Goal: Task Accomplishment & Management: Manage account settings

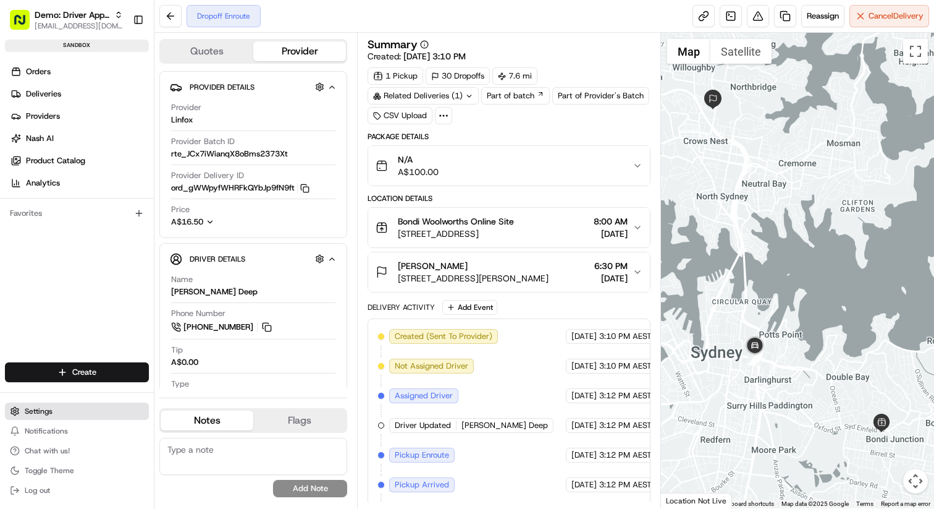
click at [54, 412] on button "Settings" at bounding box center [77, 410] width 144 height 17
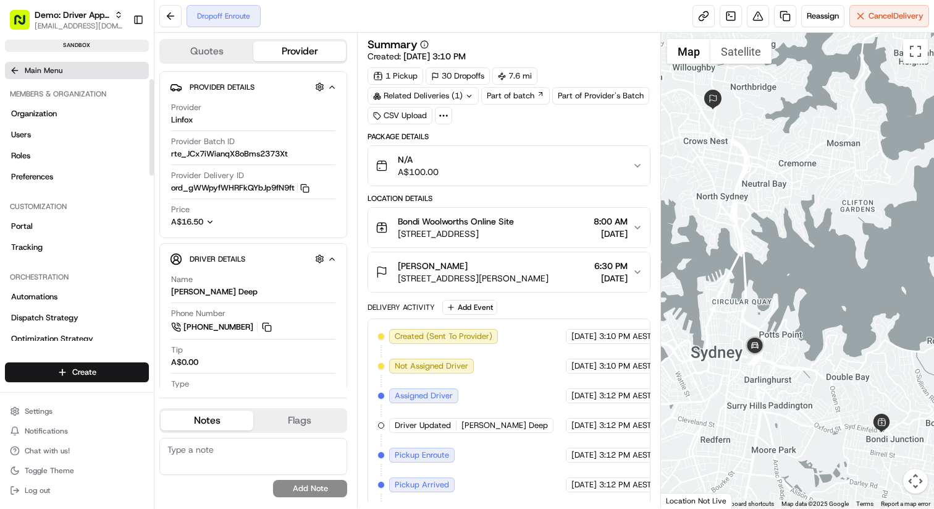
click at [12, 67] on icon at bounding box center [15, 71] width 10 height 10
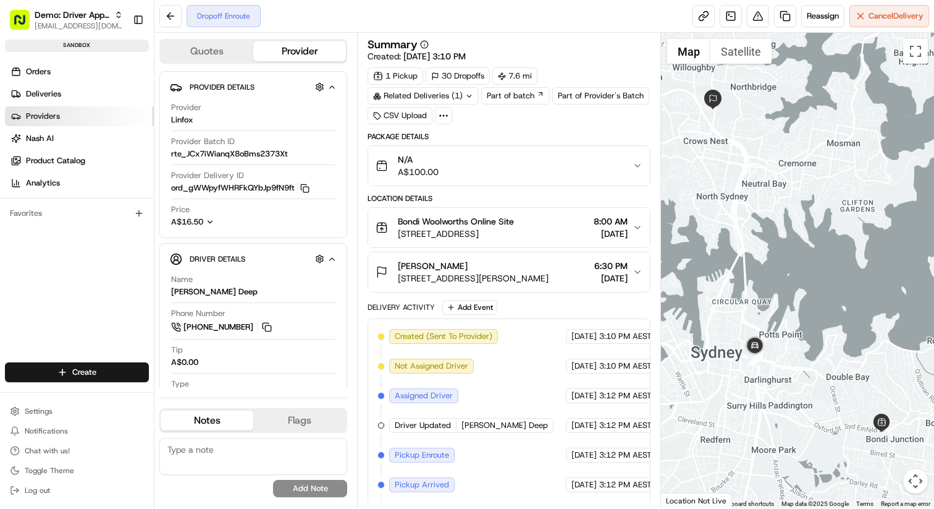
click at [62, 114] on link "Providers" at bounding box center [79, 116] width 149 height 20
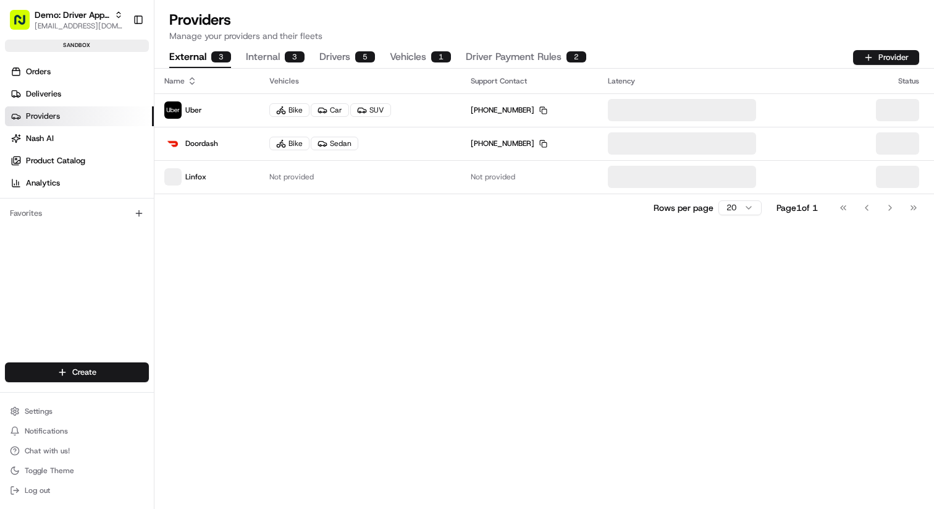
click at [256, 56] on button "Internal 3" at bounding box center [275, 57] width 59 height 21
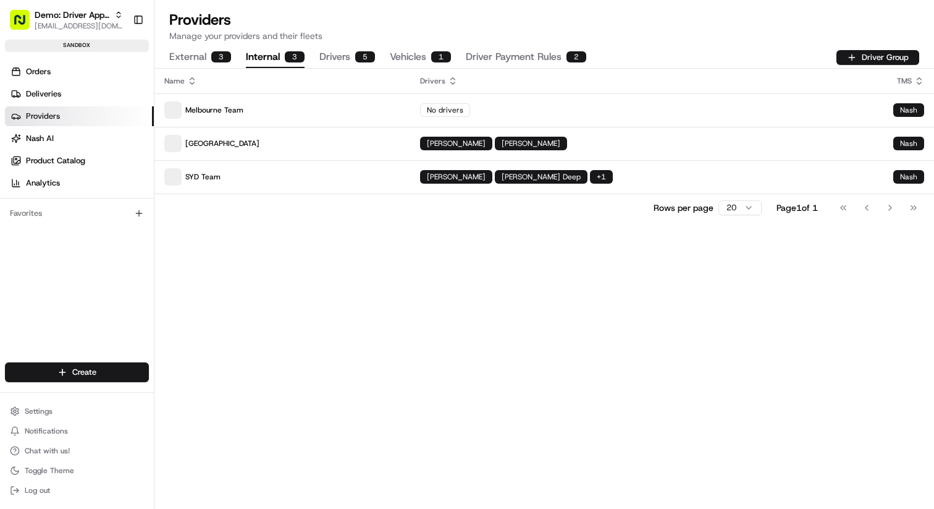
click at [204, 55] on button "External 3" at bounding box center [200, 57] width 62 height 21
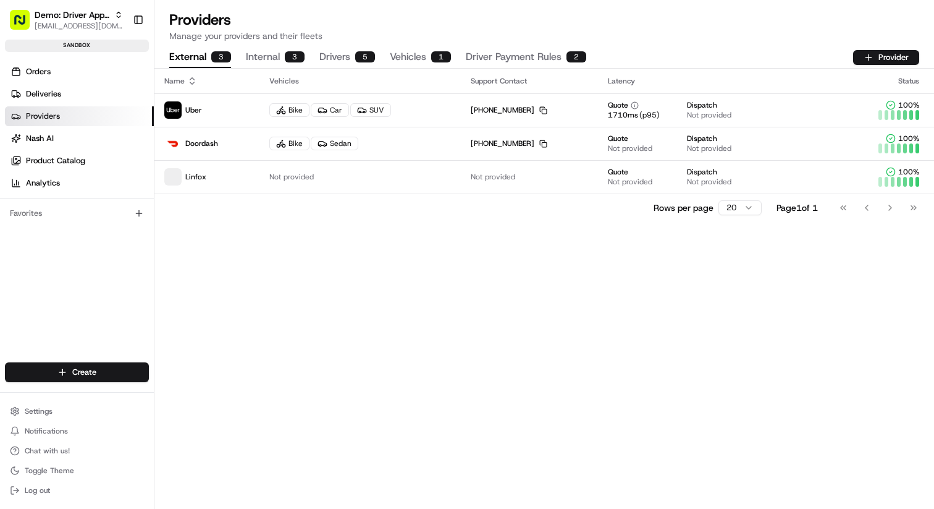
click at [256, 53] on button "Internal 3" at bounding box center [275, 57] width 59 height 21
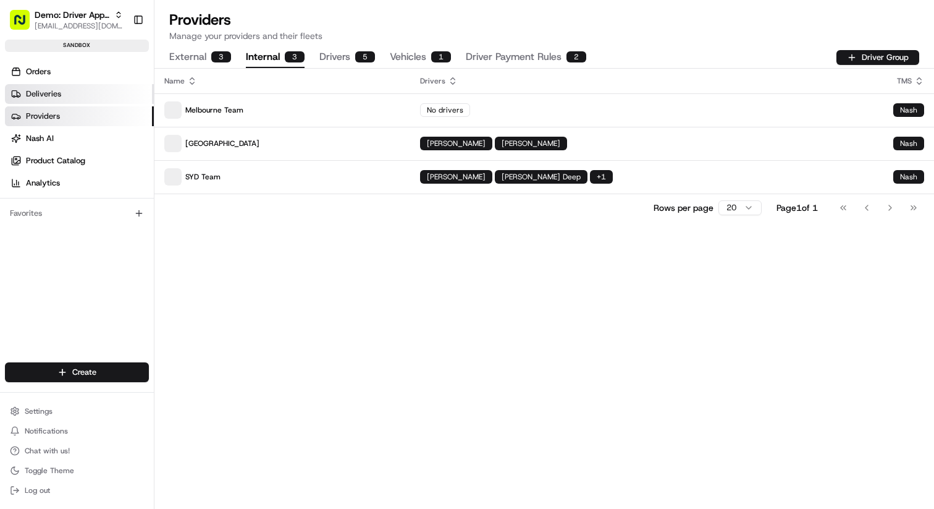
click at [73, 91] on link "Deliveries" at bounding box center [79, 94] width 149 height 20
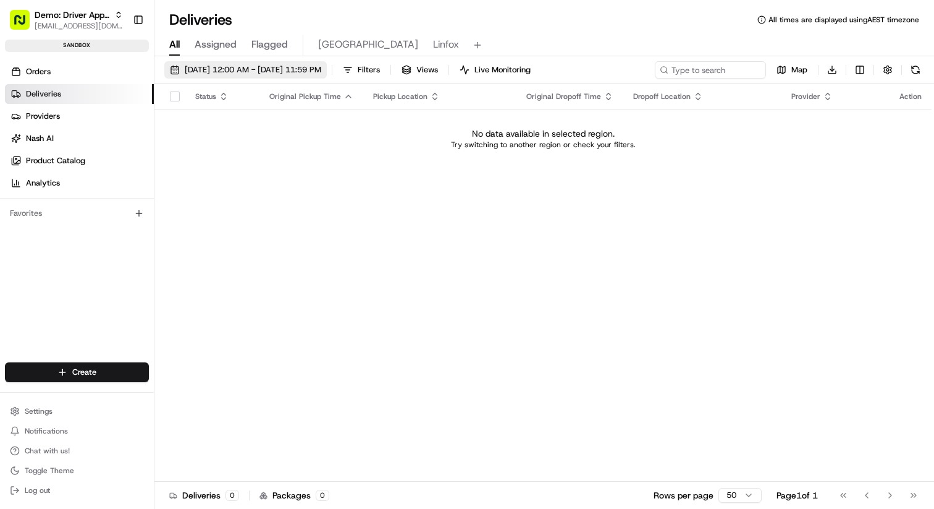
click at [232, 68] on span "08/19/2025 12:00 AM - 08/19/2025 11:59 PM" at bounding box center [253, 69] width 137 height 11
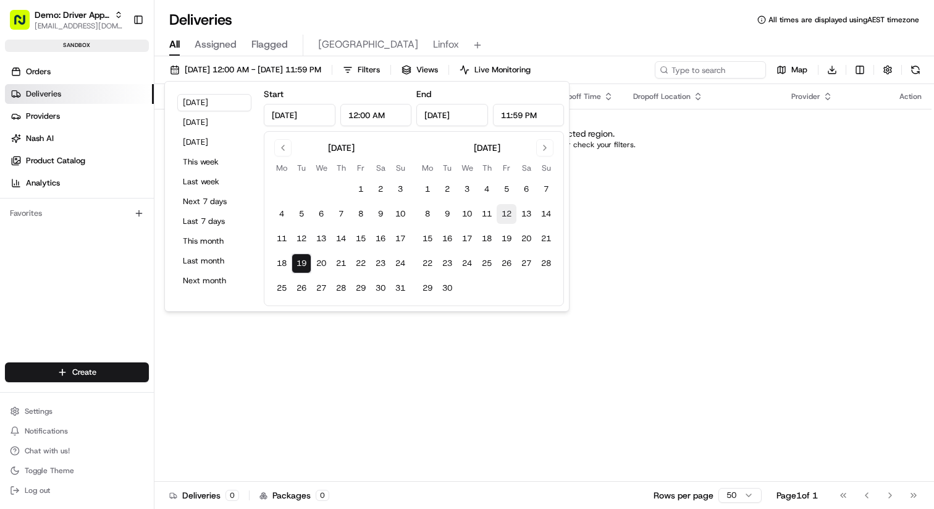
click at [508, 213] on button "12" at bounding box center [507, 214] width 20 height 20
type input "Sep 12, 2025"
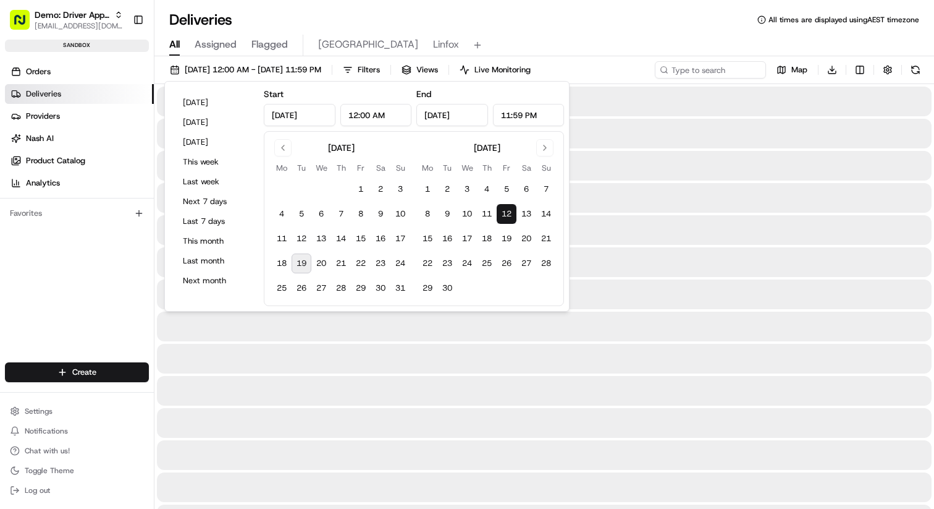
click at [508, 213] on button "12" at bounding box center [507, 214] width 20 height 20
click at [557, 33] on div "All Assigned Flagged New Zealand Linfox" at bounding box center [545, 43] width 780 height 27
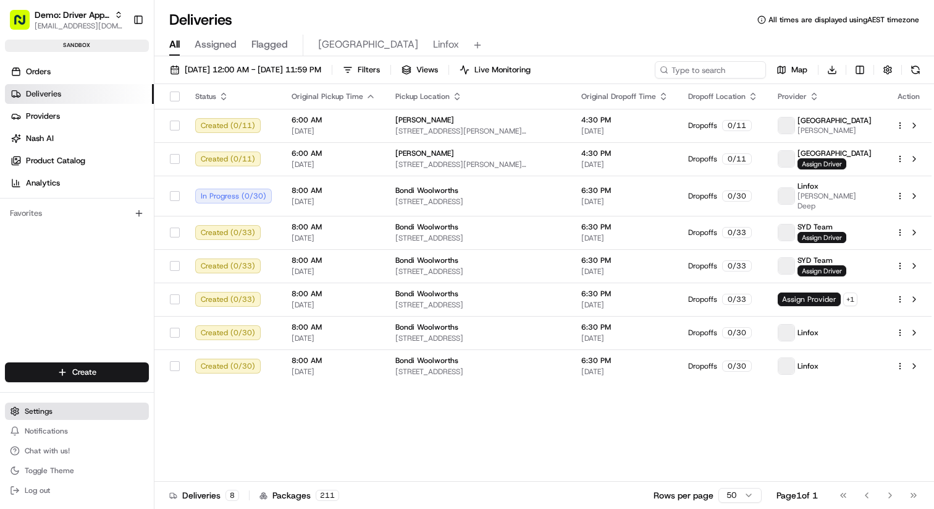
click at [65, 415] on button "Settings" at bounding box center [77, 410] width 144 height 17
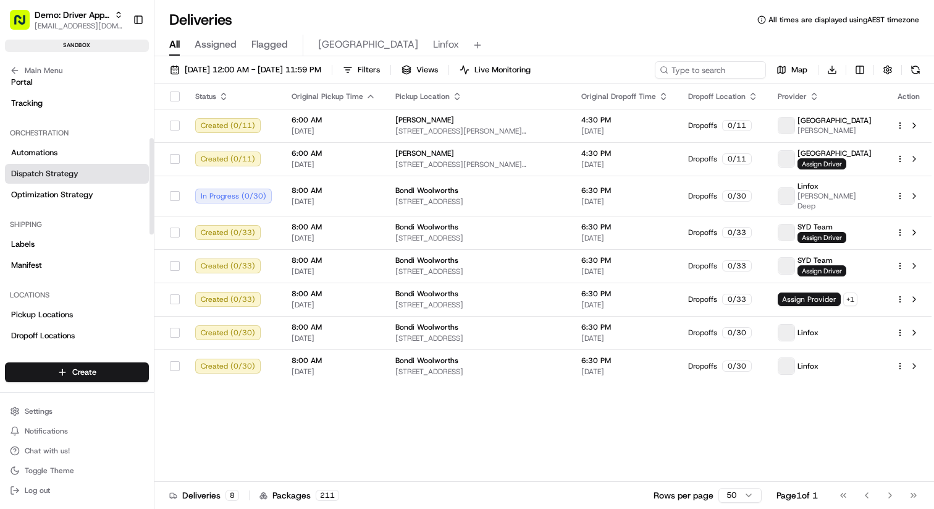
scroll to position [164, 0]
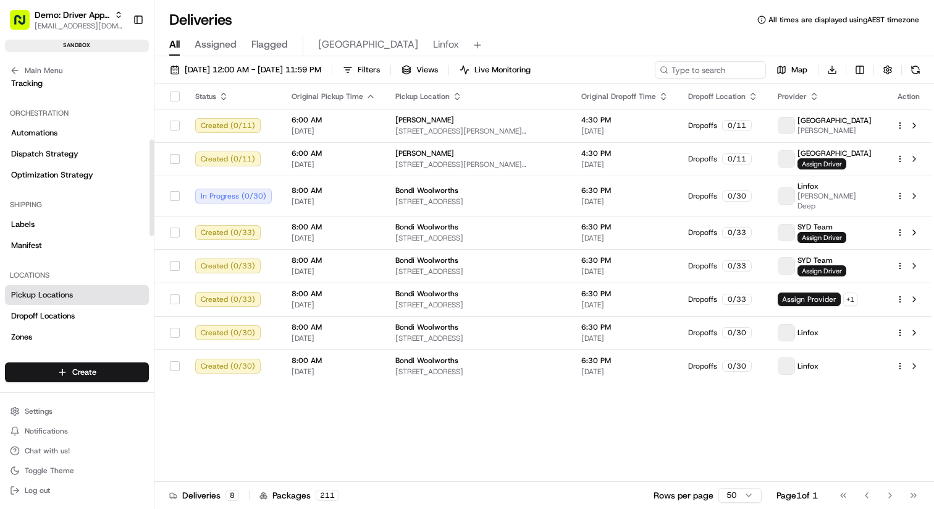
click at [67, 291] on span "Pickup Locations" at bounding box center [42, 294] width 62 height 11
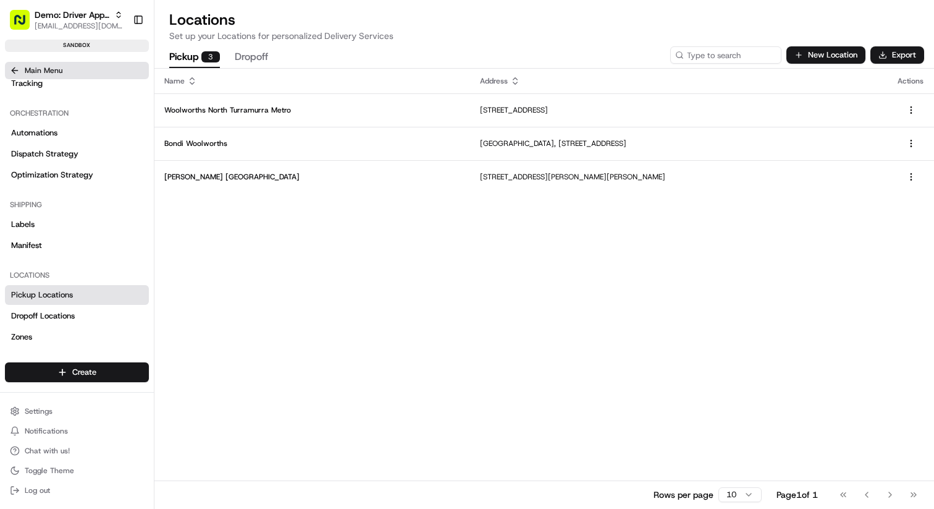
click at [15, 72] on icon at bounding box center [15, 71] width 10 height 10
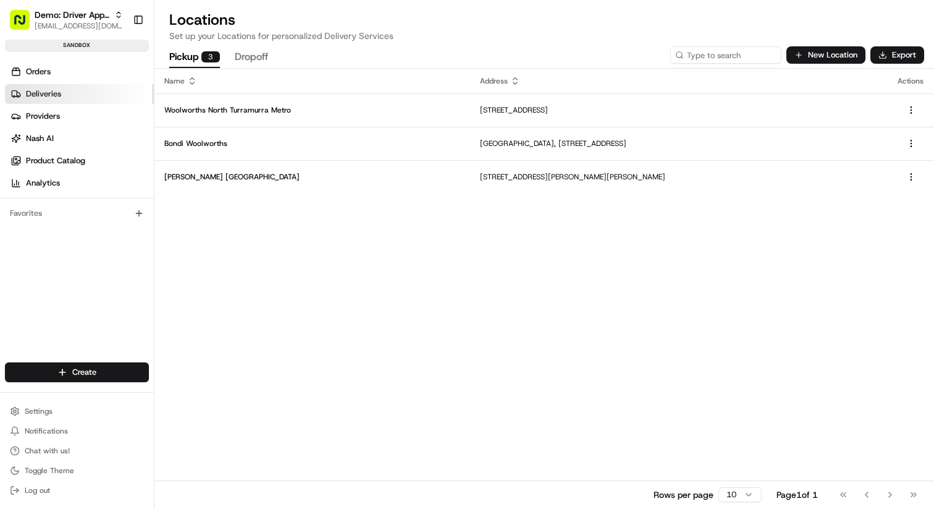
click at [43, 89] on span "Deliveries" at bounding box center [43, 93] width 35 height 11
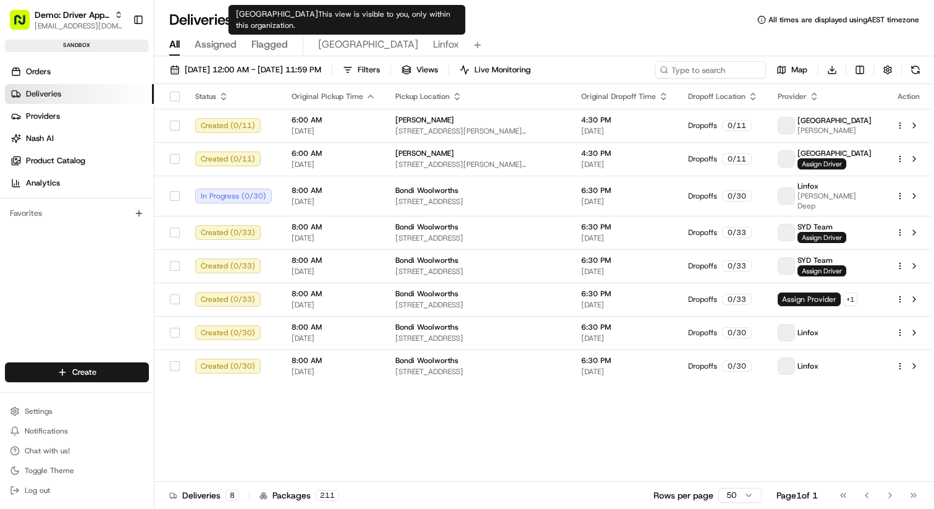
click at [352, 44] on span "New Zealand" at bounding box center [368, 44] width 100 height 15
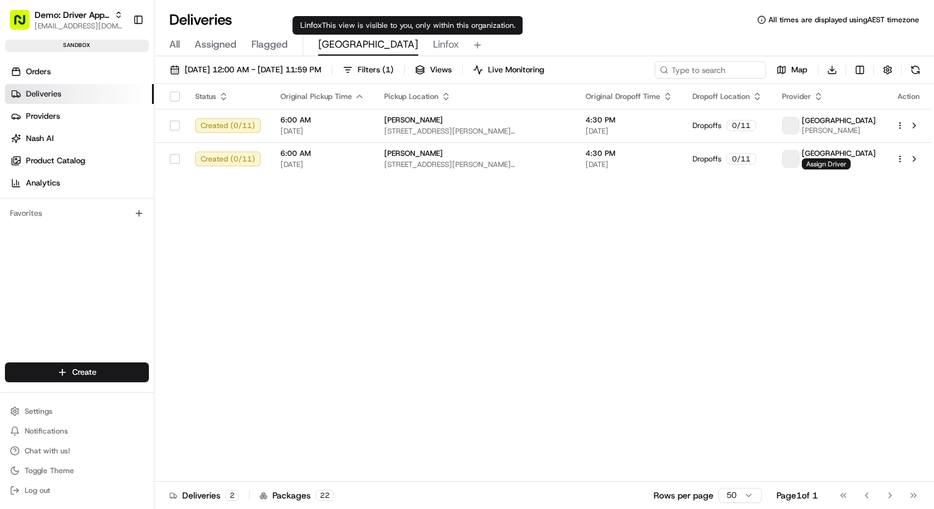
click at [433, 44] on span "Linfox" at bounding box center [446, 44] width 26 height 15
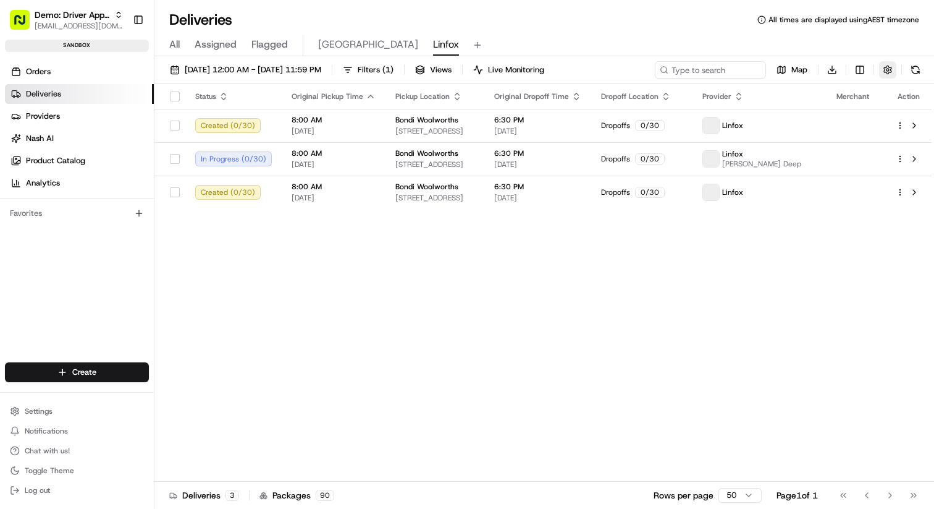
click at [892, 71] on button "button" at bounding box center [887, 69] width 17 height 17
click at [862, 71] on html "Demo: Driver App APAC jj@usenash.com Toggle Sidebar sandbox Orders Deliveries P…" at bounding box center [467, 254] width 934 height 509
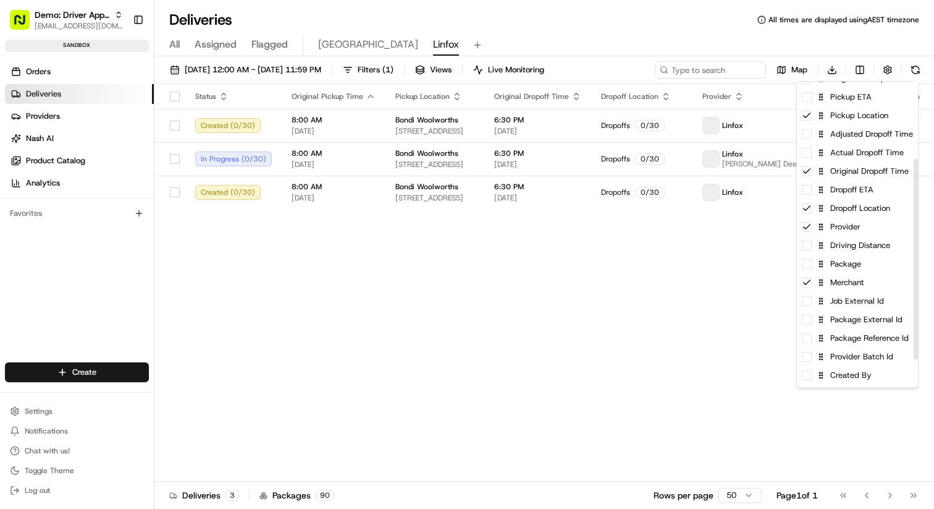
scroll to position [117, 0]
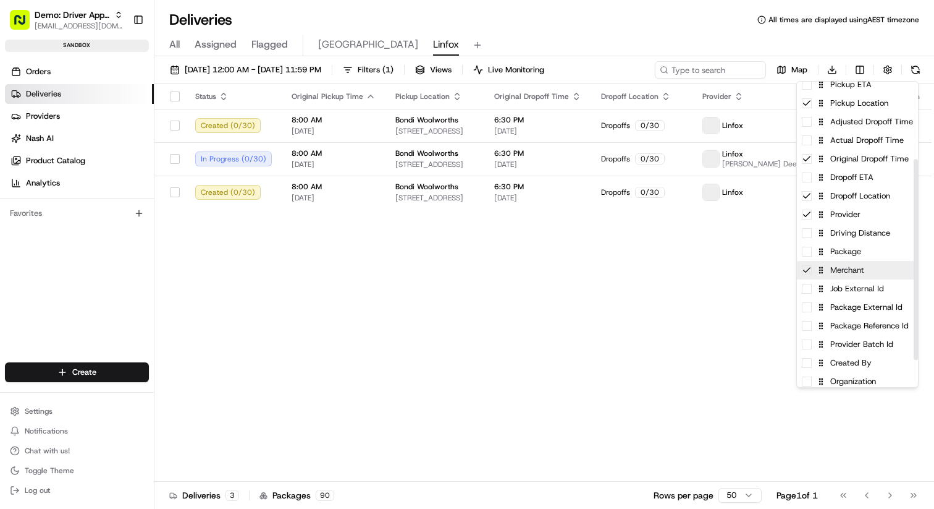
click at [810, 276] on div "Merchant" at bounding box center [857, 270] width 121 height 19
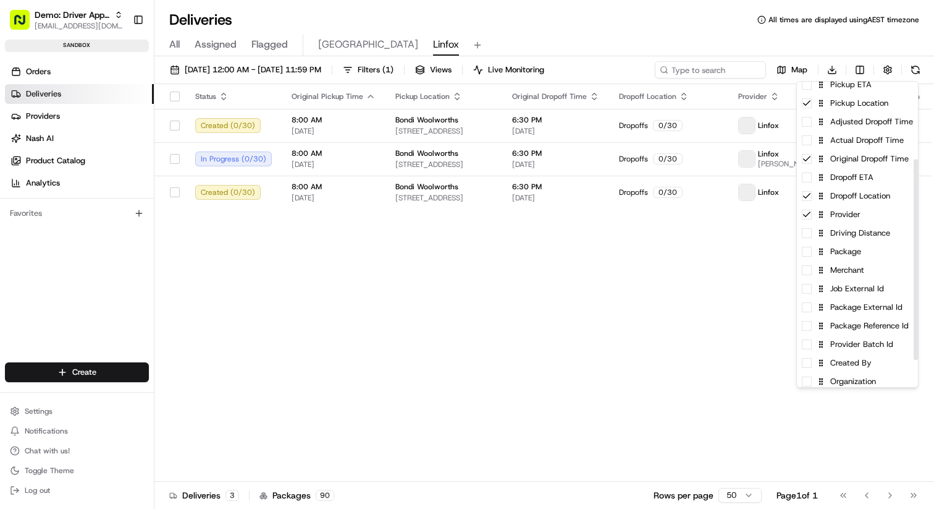
click at [714, 252] on html "Demo: Driver App APAC jj@usenash.com Toggle Sidebar sandbox Orders Deliveries P…" at bounding box center [467, 254] width 934 height 509
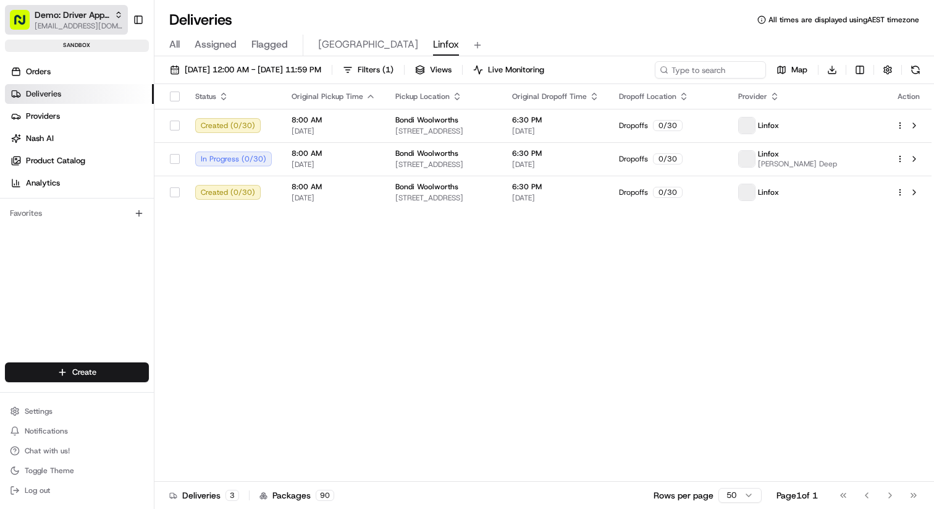
click at [90, 23] on span "[EMAIL_ADDRESS][DOMAIN_NAME]" at bounding box center [79, 26] width 88 height 10
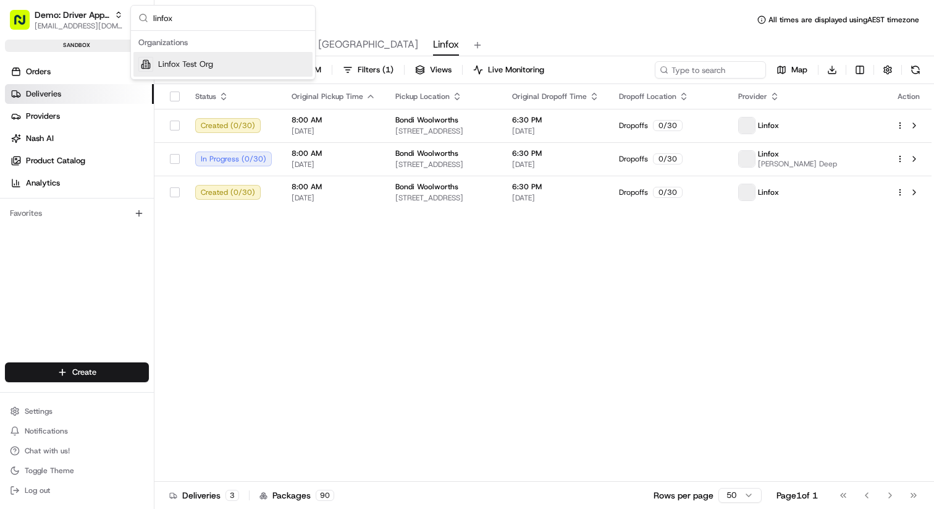
type input "linfox"
click at [179, 62] on span "Linfox Test Org" at bounding box center [185, 64] width 55 height 11
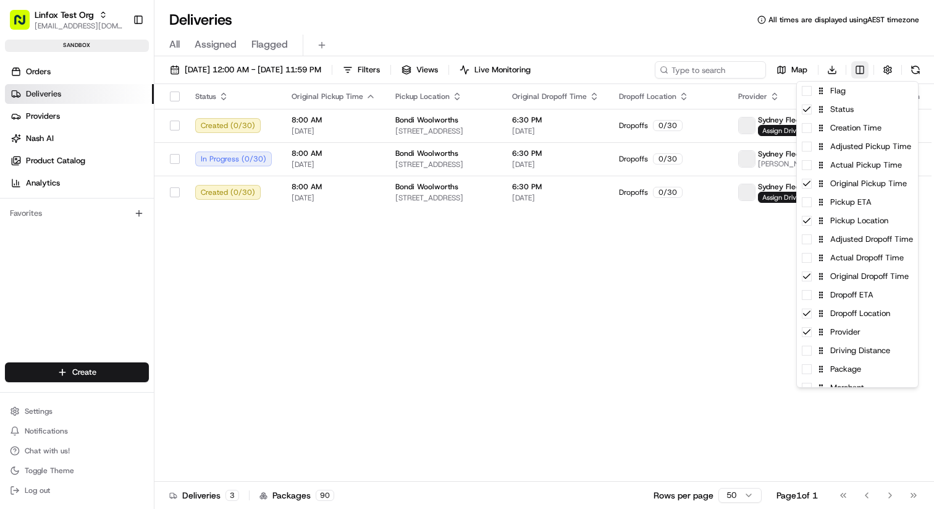
click at [856, 69] on html "Linfox Test Org jj@usenash.com Toggle Sidebar sandbox Orders Deliveries Provide…" at bounding box center [467, 254] width 934 height 509
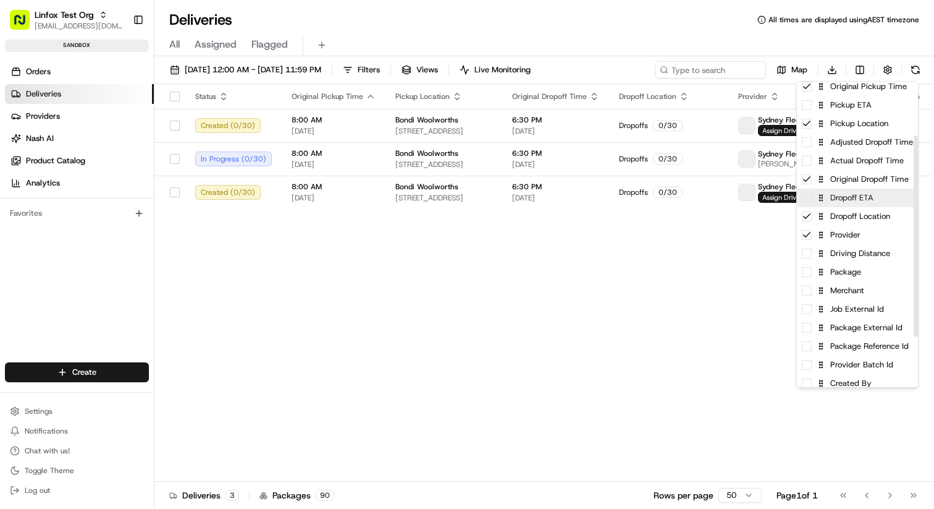
scroll to position [102, 0]
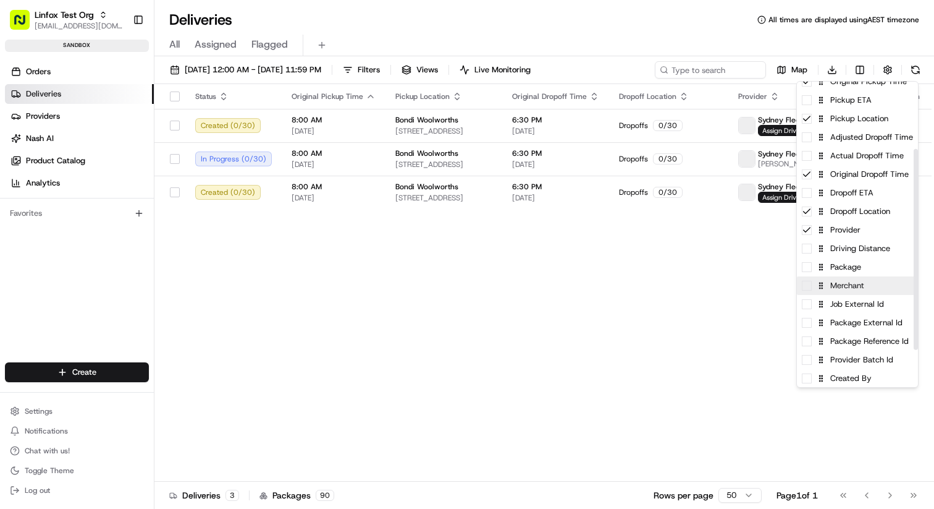
click at [806, 287] on span at bounding box center [807, 286] width 10 height 10
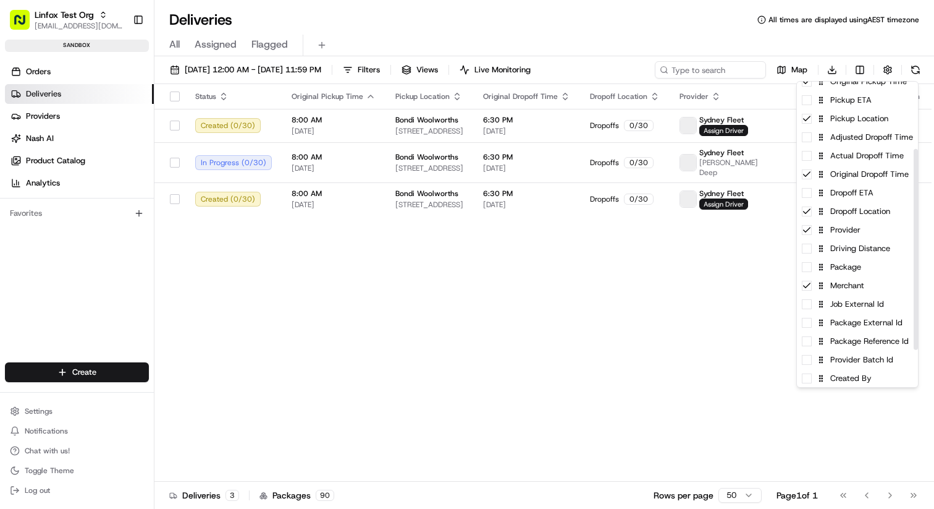
click at [723, 262] on html "Linfox Test Org jj@usenash.com Toggle Sidebar sandbox Orders Deliveries Provide…" at bounding box center [467, 254] width 934 height 509
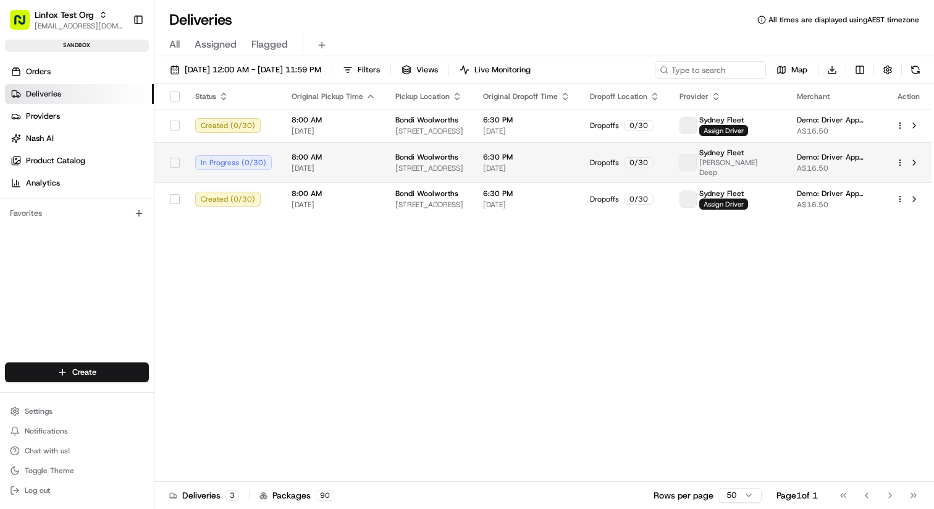
click at [570, 163] on span "[DATE]" at bounding box center [526, 168] width 87 height 10
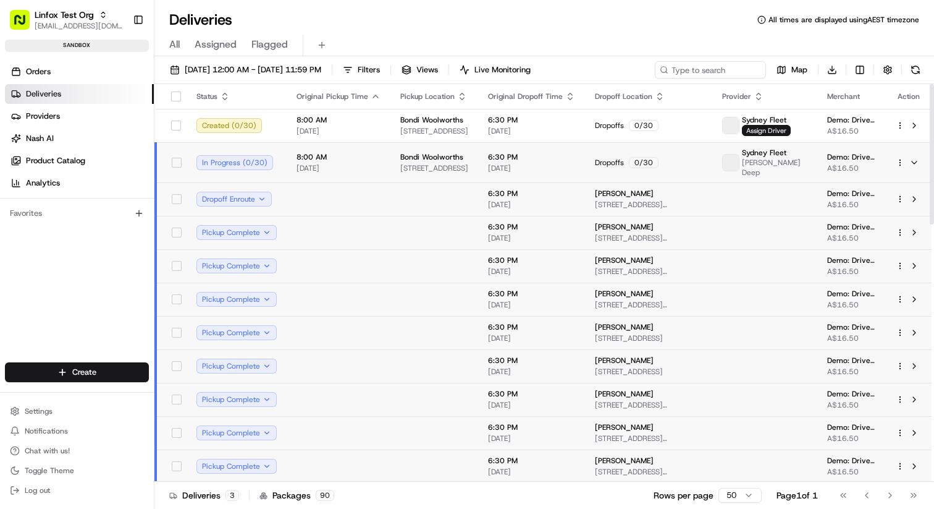
click at [900, 155] on html "Linfox Test Org jj@usenash.com Toggle Sidebar sandbox Orders Deliveries Provide…" at bounding box center [467, 254] width 934 height 509
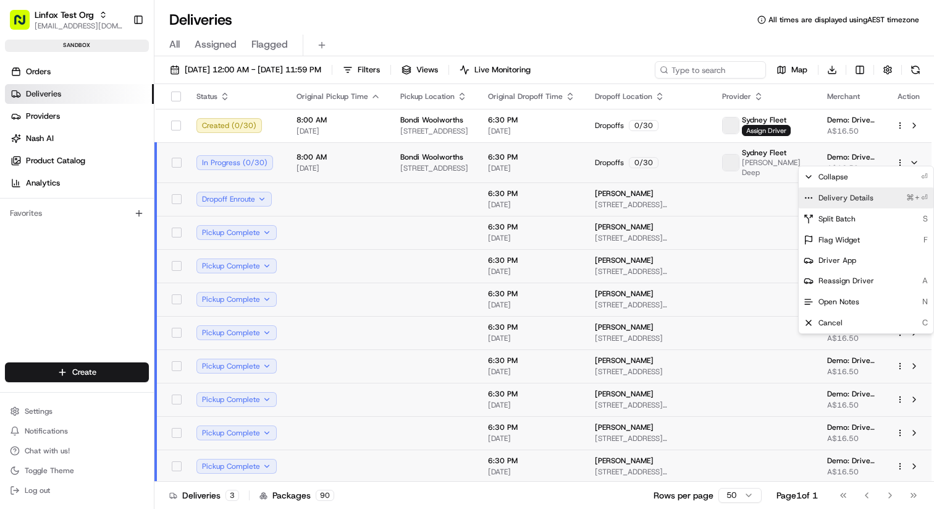
click at [871, 198] on div "Delivery Details ⌘+⏎" at bounding box center [866, 197] width 135 height 21
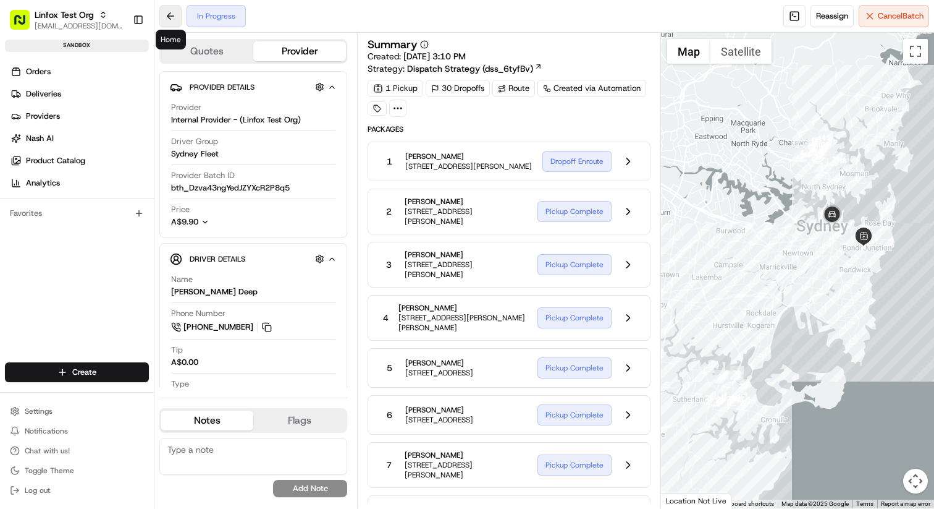
click at [167, 16] on button at bounding box center [170, 16] width 22 height 22
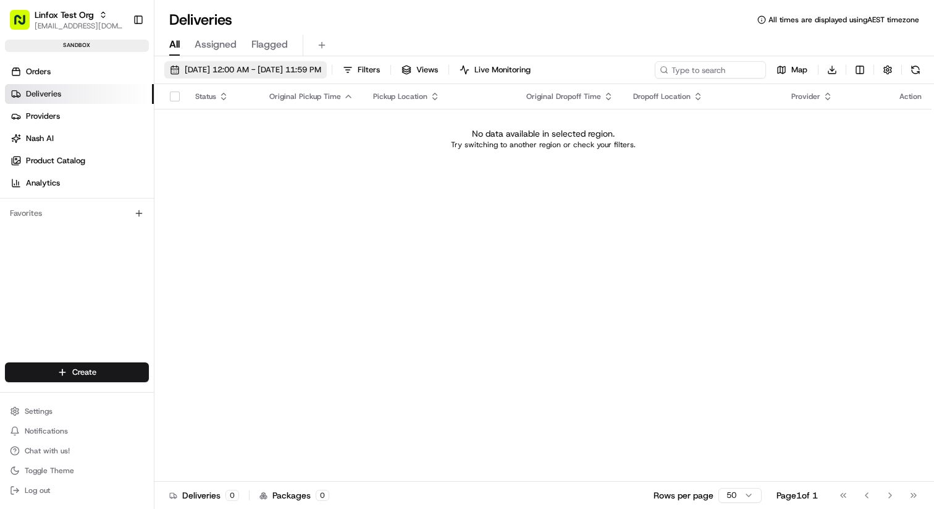
click at [289, 69] on span "[DATE] 12:00 AM - [DATE] 11:59 PM" at bounding box center [253, 69] width 137 height 11
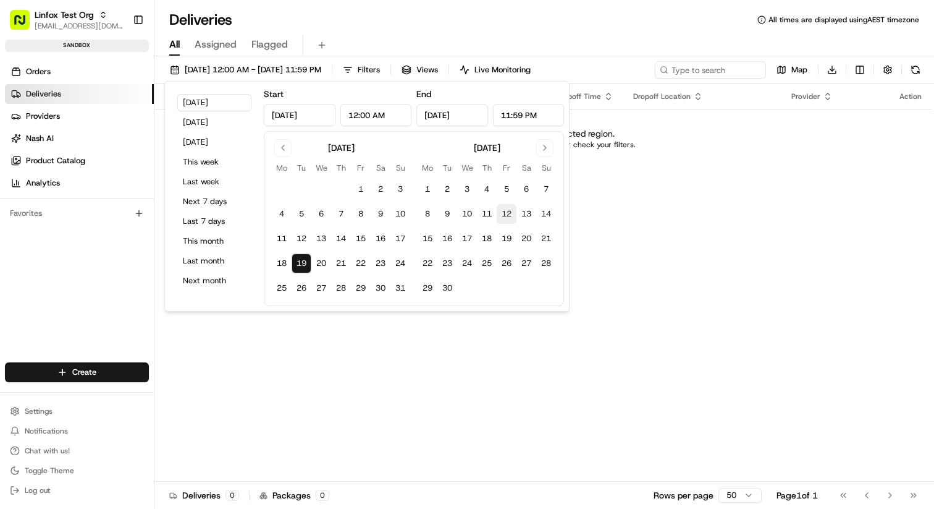
click at [507, 216] on button "12" at bounding box center [507, 214] width 20 height 20
type input "[DATE]"
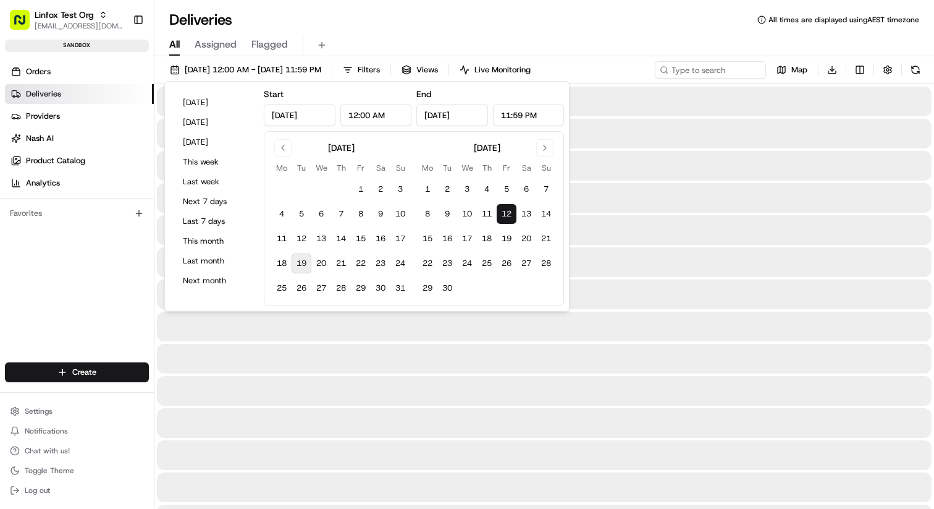
click at [507, 216] on button "12" at bounding box center [507, 214] width 20 height 20
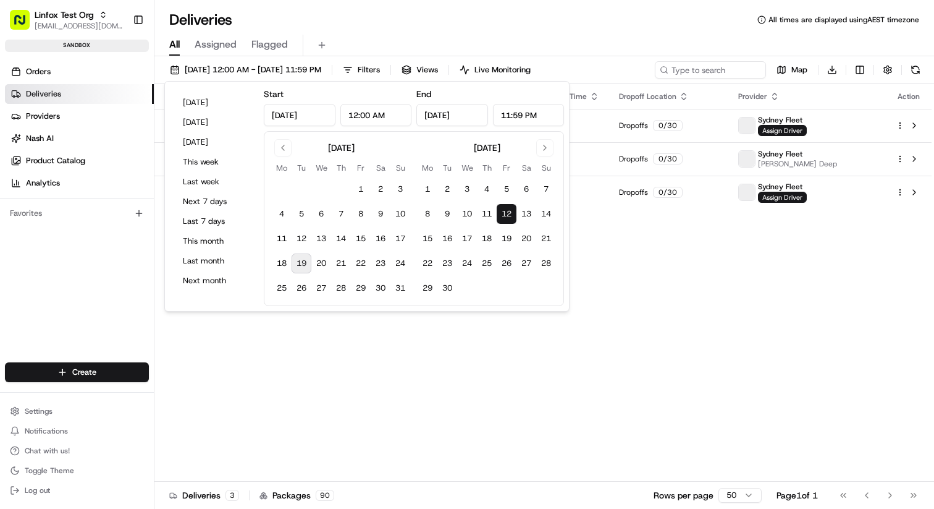
click at [622, 16] on div "Deliveries All times are displayed using AEST timezone" at bounding box center [545, 20] width 780 height 20
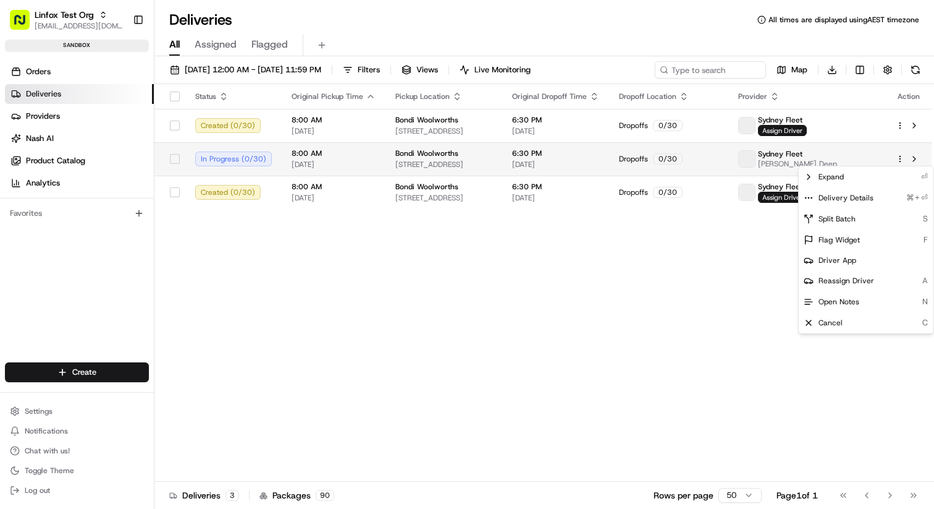
click at [900, 157] on html "Linfox Test Org jj@usenash.com Toggle Sidebar sandbox Orders Deliveries Provide…" at bounding box center [467, 254] width 934 height 509
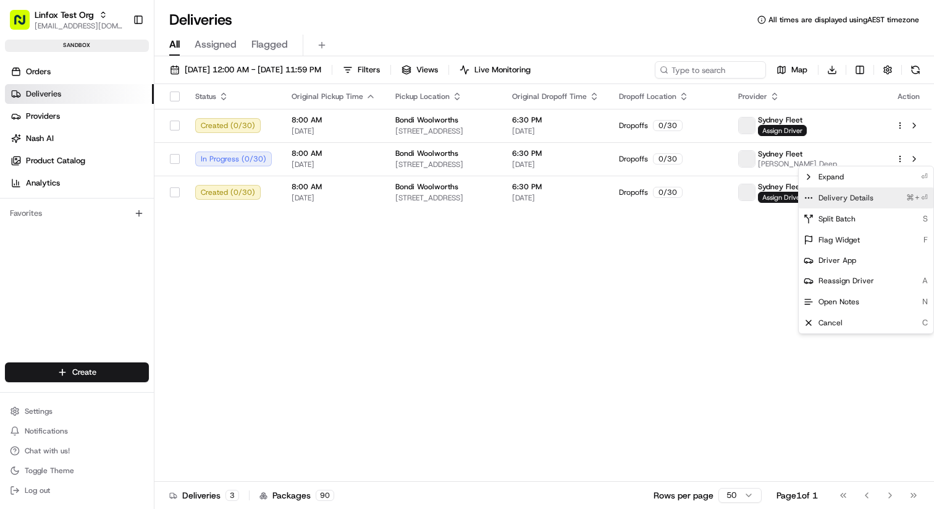
click at [875, 198] on div "Delivery Details ⌘+⏎" at bounding box center [866, 197] width 135 height 21
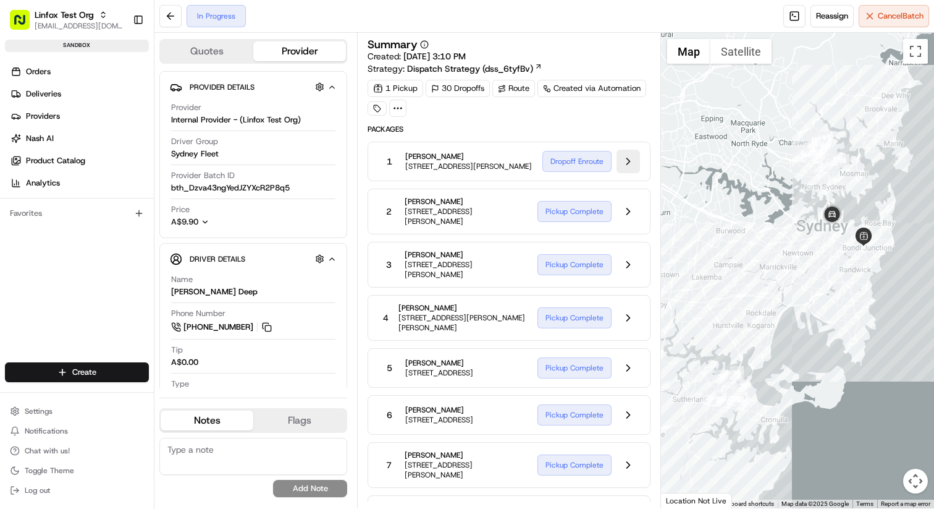
click at [628, 163] on button at bounding box center [628, 161] width 23 height 23
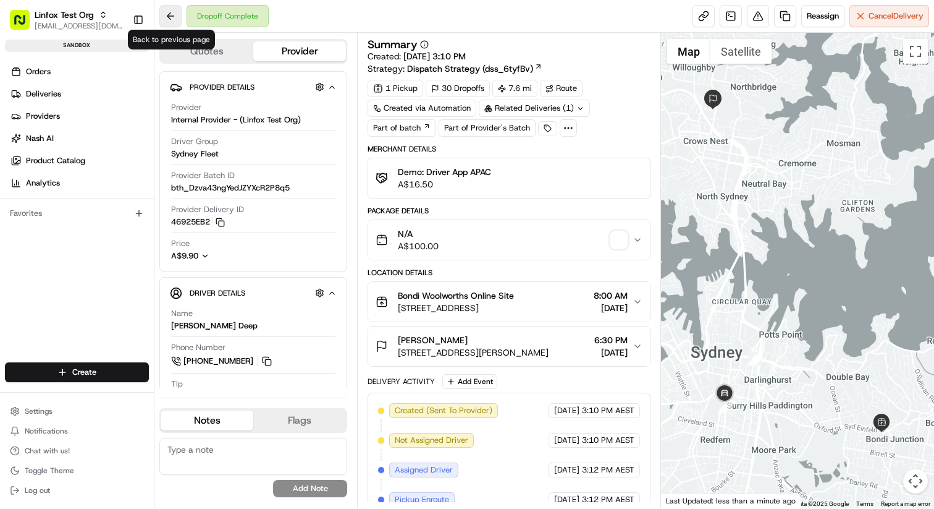
click at [172, 14] on button at bounding box center [170, 16] width 22 height 22
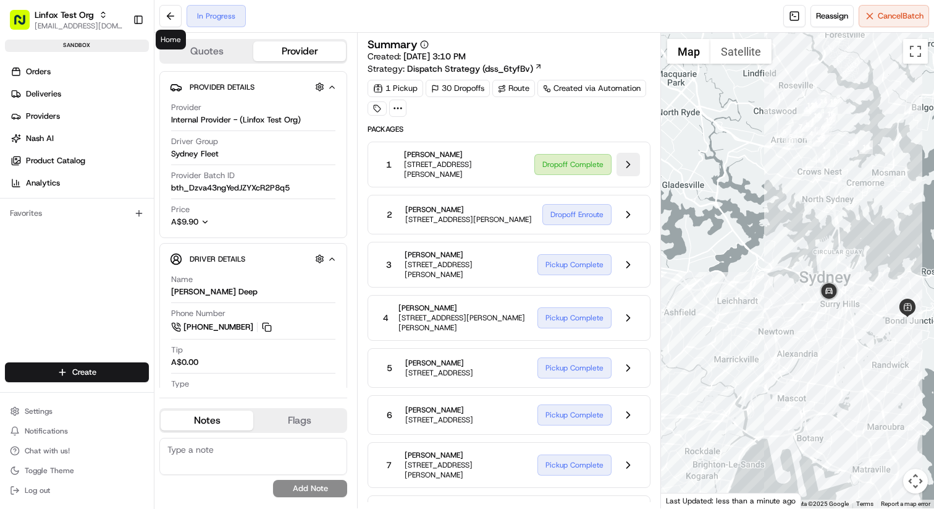
click at [632, 166] on button at bounding box center [628, 164] width 23 height 23
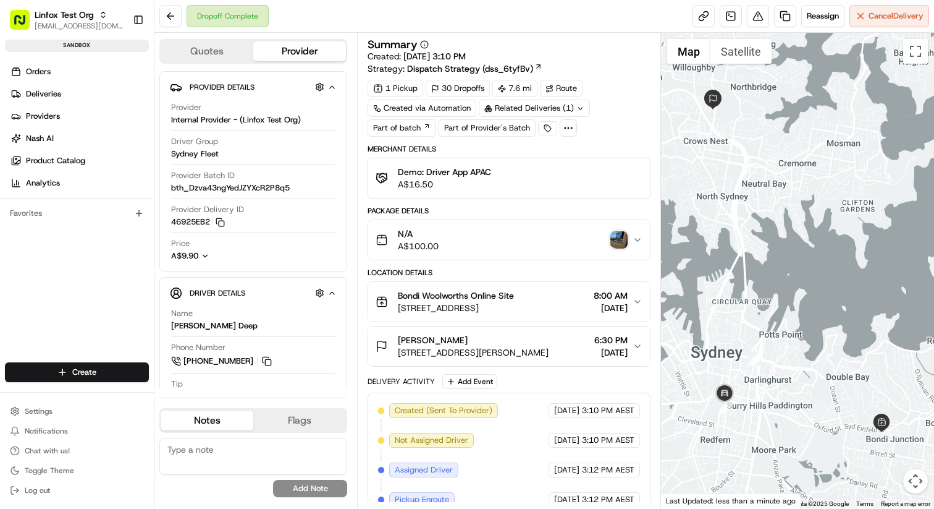
click at [621, 241] on img "button" at bounding box center [619, 239] width 17 height 17
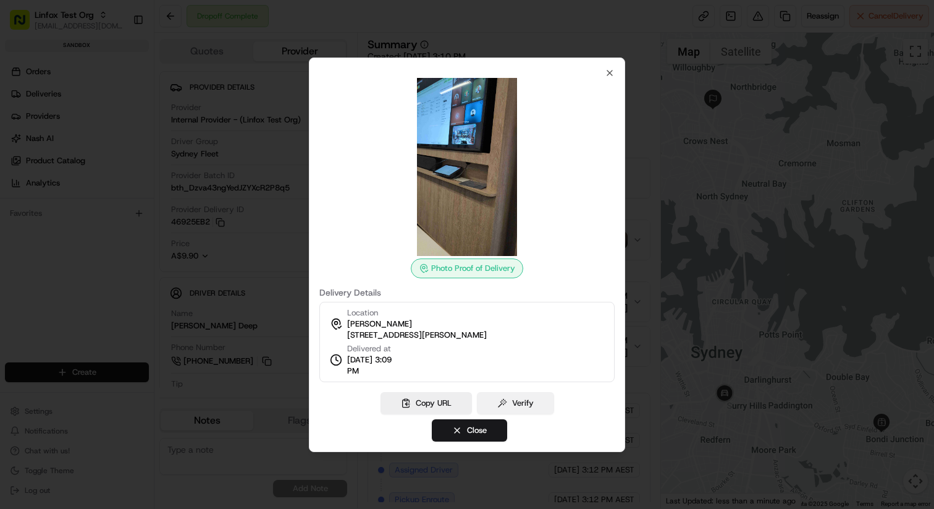
click at [520, 401] on button "Verify" at bounding box center [515, 403] width 77 height 22
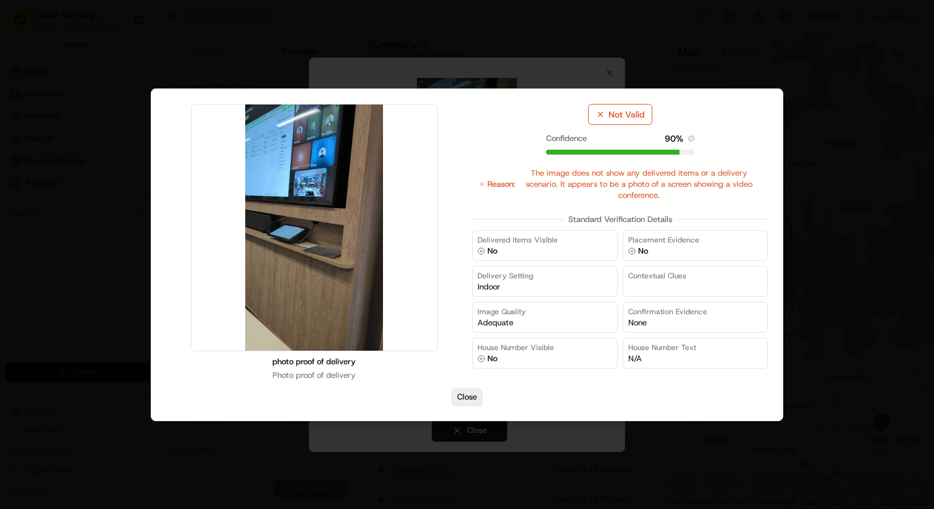
click at [470, 395] on button "Close" at bounding box center [467, 396] width 31 height 17
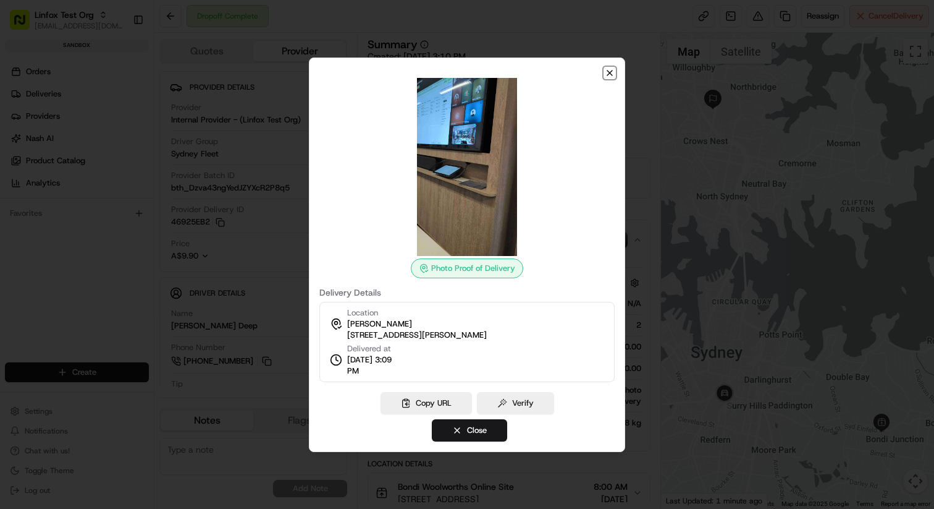
click at [611, 71] on icon "button" at bounding box center [610, 73] width 10 height 10
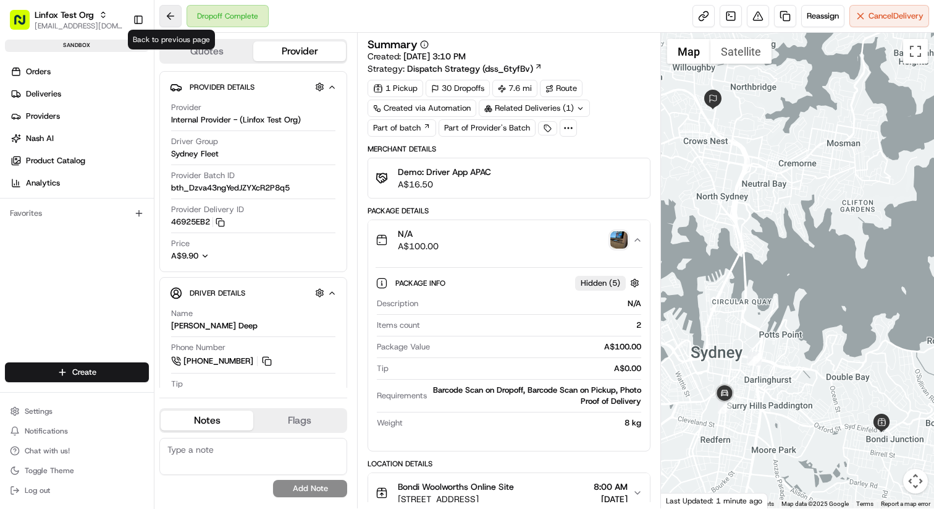
click at [173, 14] on button at bounding box center [170, 16] width 22 height 22
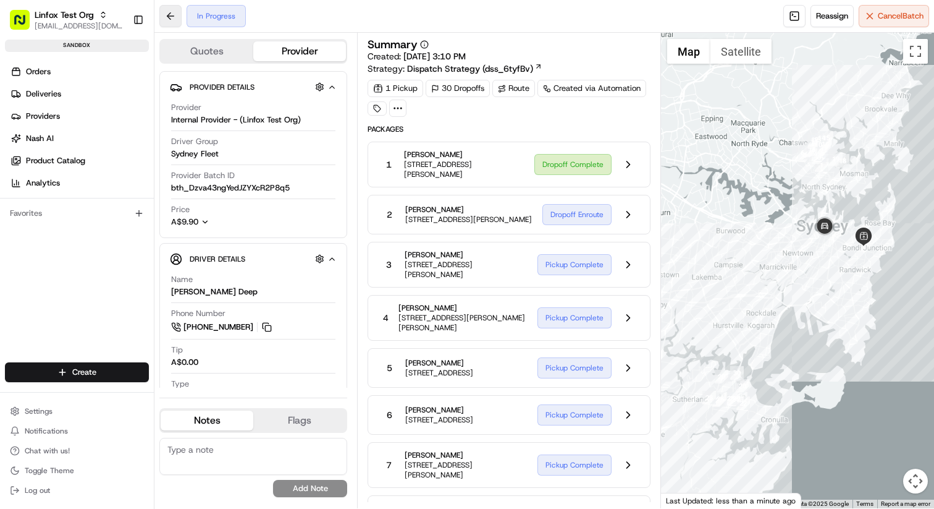
click at [172, 17] on button at bounding box center [170, 16] width 22 height 22
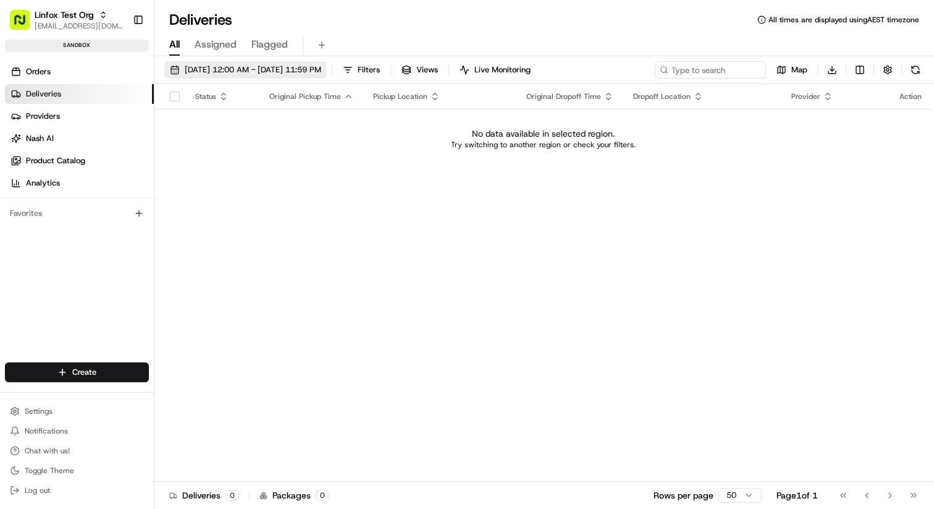
click at [235, 62] on button "08/19/2025 12:00 AM - 08/19/2025 11:59 PM" at bounding box center [245, 69] width 163 height 17
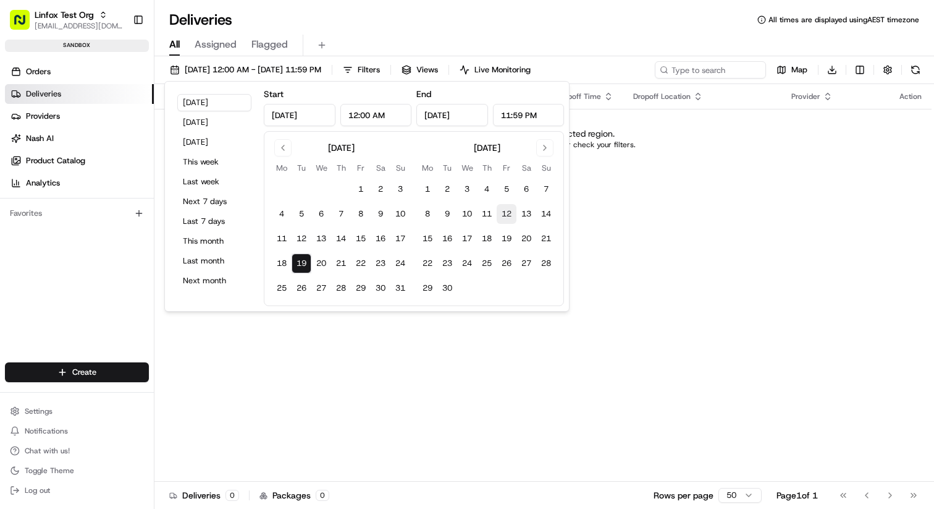
click at [511, 213] on button "12" at bounding box center [507, 214] width 20 height 20
type input "Sep 12, 2025"
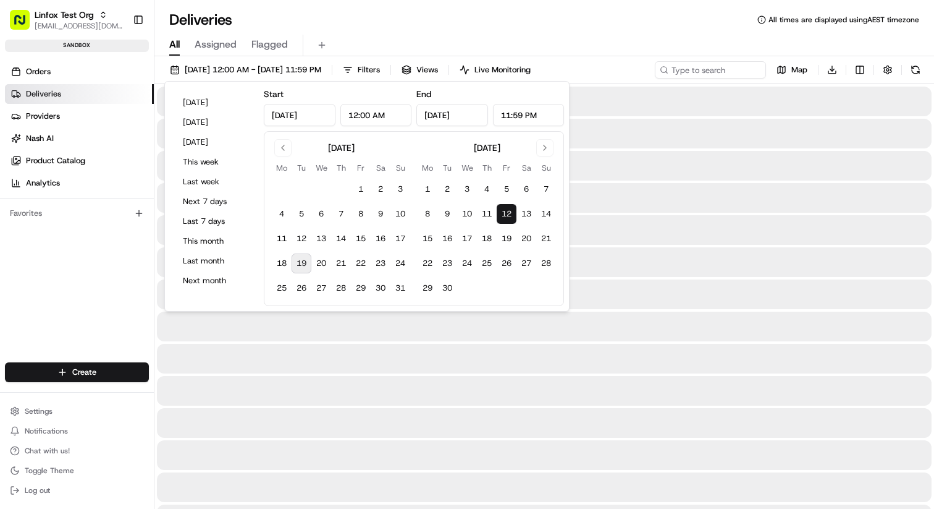
click at [511, 213] on button "12" at bounding box center [507, 214] width 20 height 20
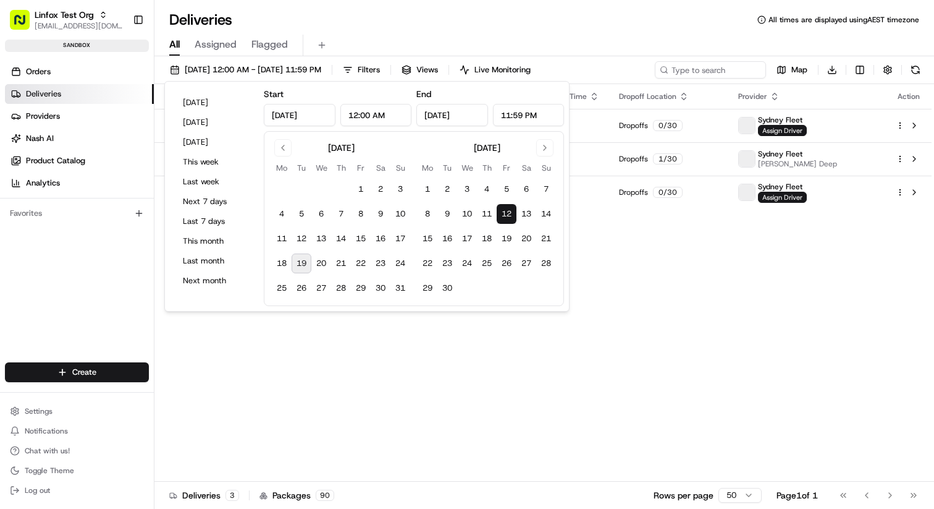
click at [575, 12] on div "Deliveries All times are displayed using AEST timezone" at bounding box center [545, 20] width 780 height 20
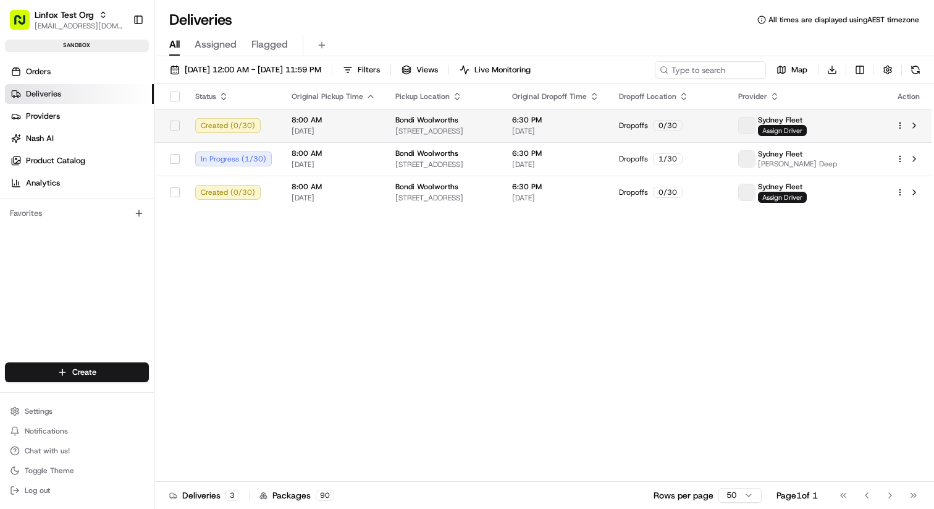
click at [807, 129] on span "Assign Driver" at bounding box center [782, 130] width 49 height 11
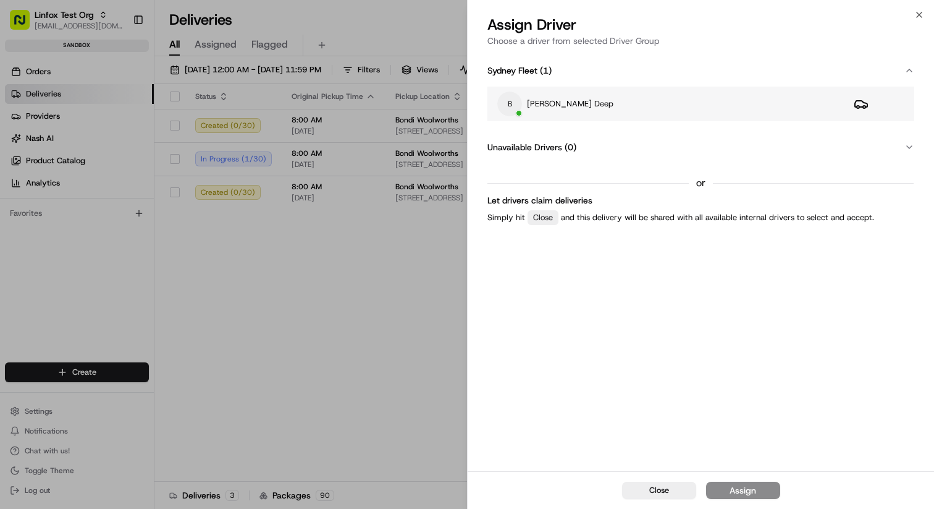
click at [677, 102] on div "B Brandan Deep" at bounding box center [666, 103] width 337 height 25
click at [758, 489] on button "Assign" at bounding box center [743, 489] width 74 height 17
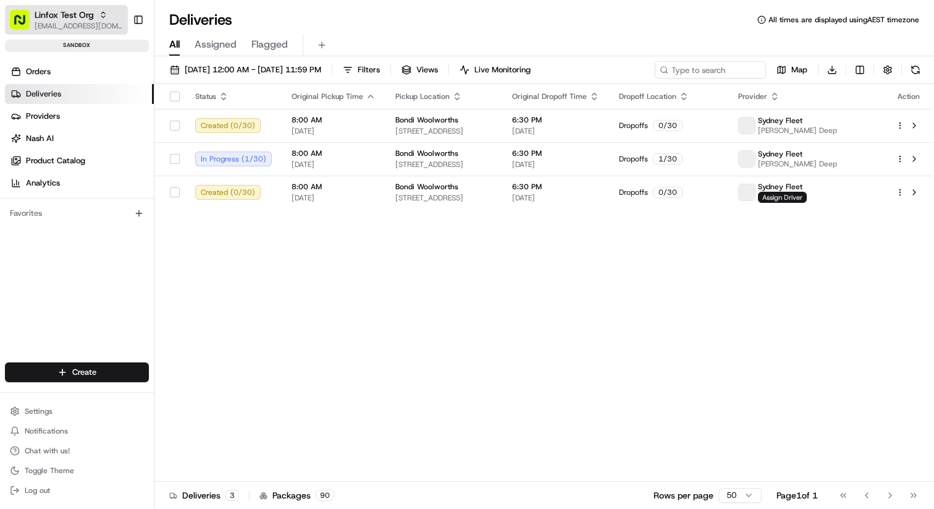
click at [82, 12] on span "Linfox Test Org" at bounding box center [64, 15] width 59 height 12
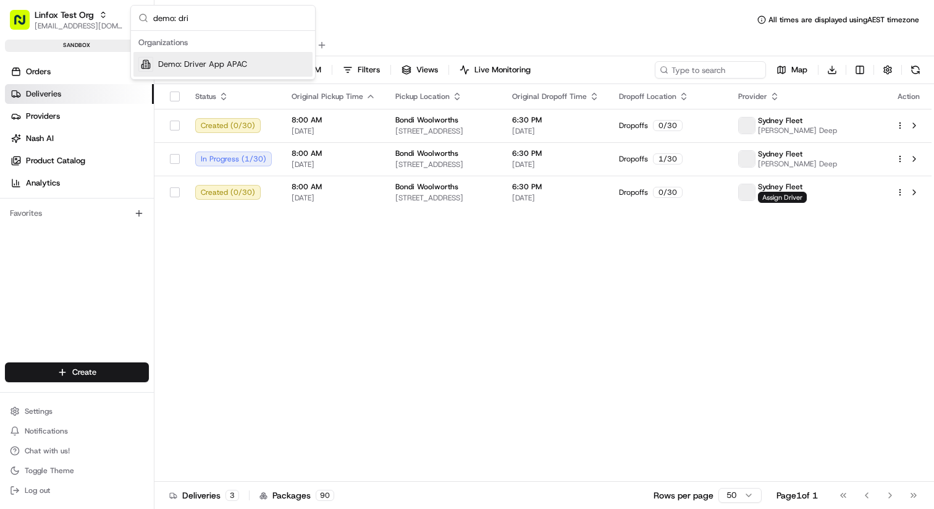
type input "demo: dri"
click at [192, 65] on span "Demo: Driver App APAC" at bounding box center [202, 64] width 89 height 11
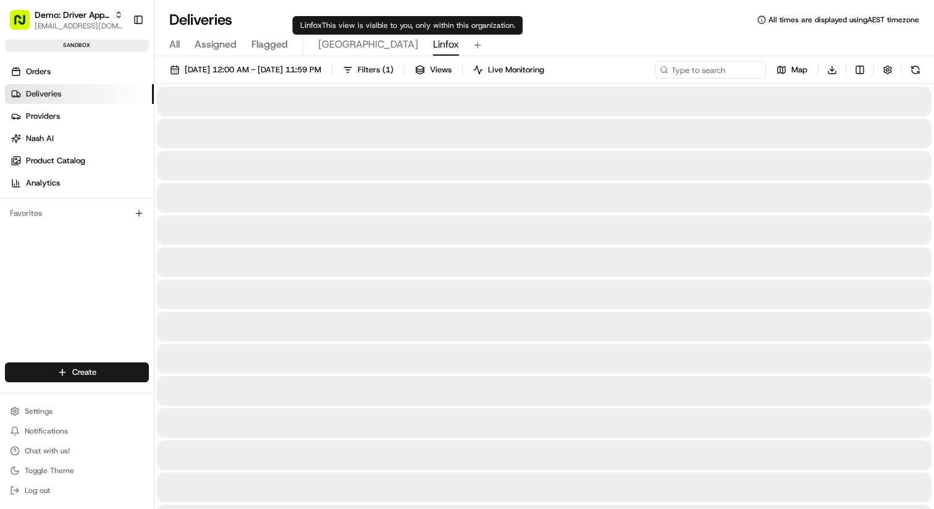
click at [433, 44] on span "Linfox" at bounding box center [446, 44] width 26 height 15
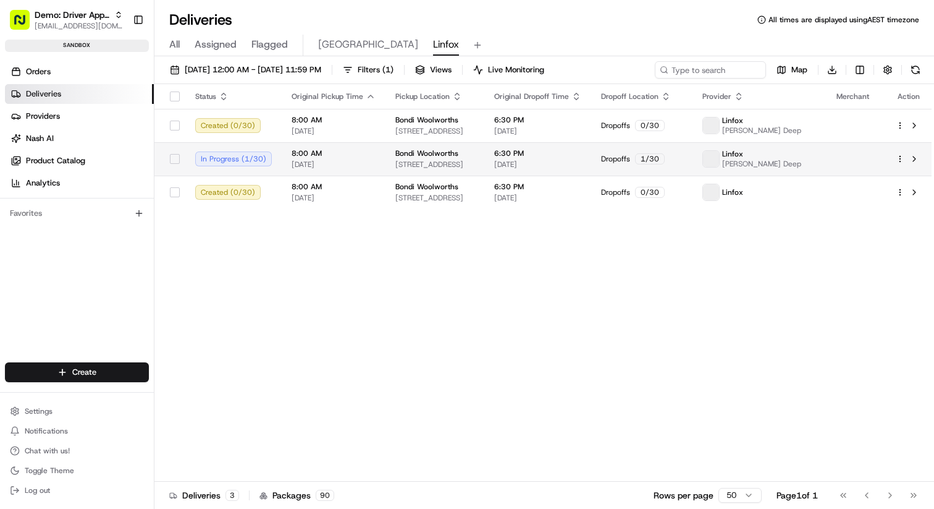
click at [836, 169] on td at bounding box center [856, 158] width 59 height 33
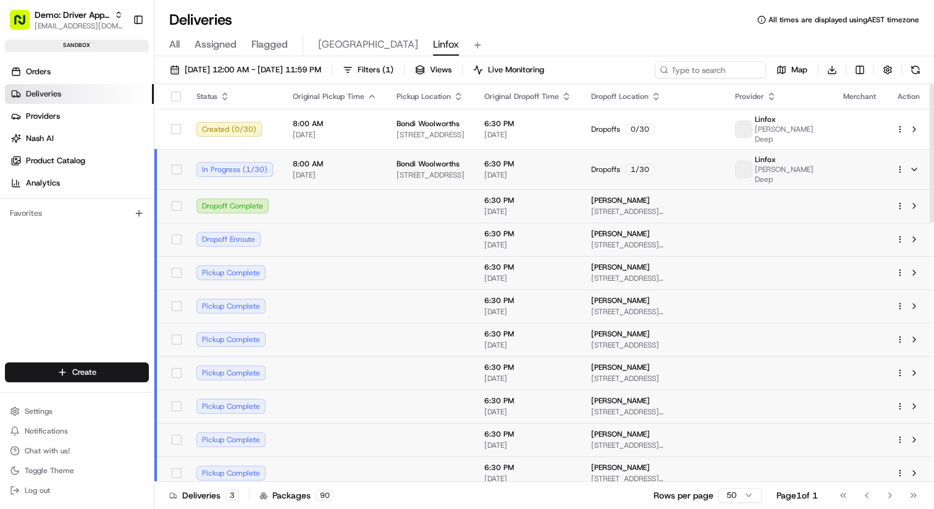
click at [903, 171] on html "Demo: Driver App APAC jj@usenash.com Toggle Sidebar sandbox Orders Deliveries P…" at bounding box center [467, 254] width 934 height 509
click at [884, 203] on div "Delivery Details ⌘+⏎" at bounding box center [866, 208] width 135 height 21
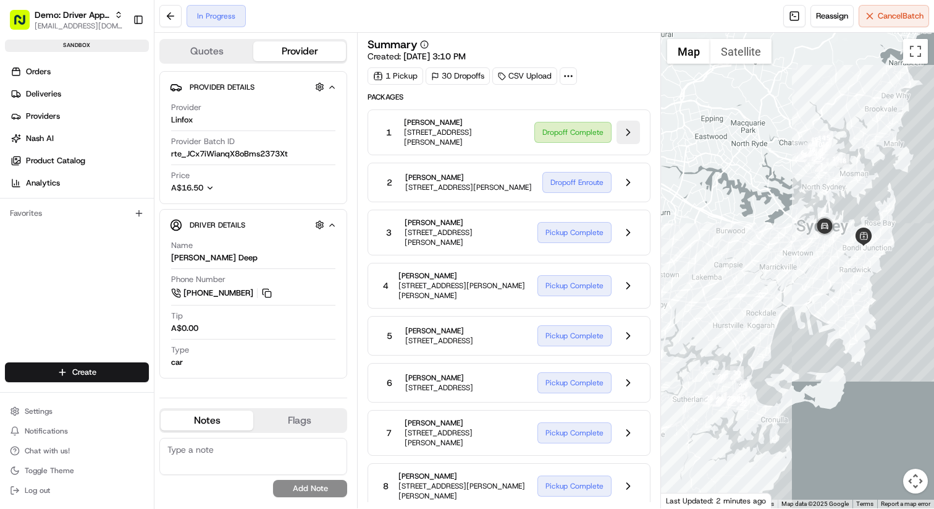
click at [633, 126] on button at bounding box center [628, 132] width 23 height 23
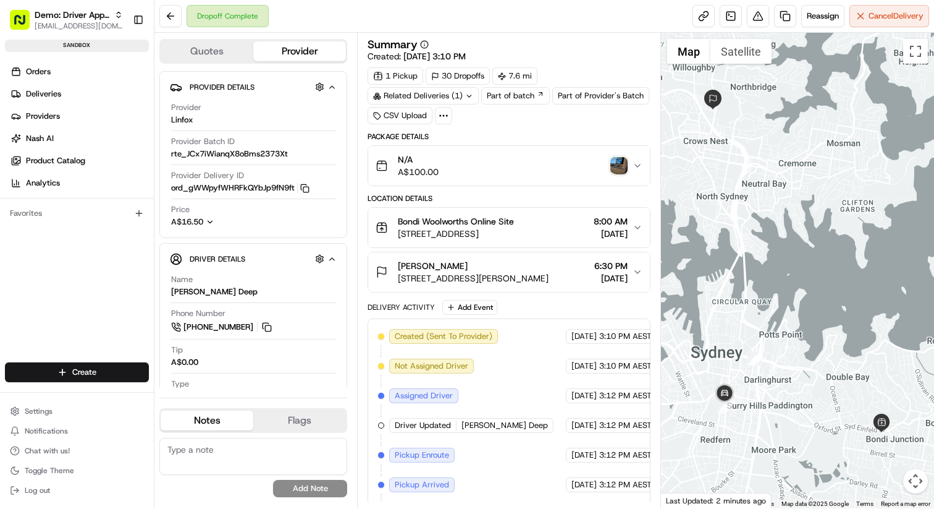
click at [620, 167] on img "button" at bounding box center [619, 165] width 17 height 17
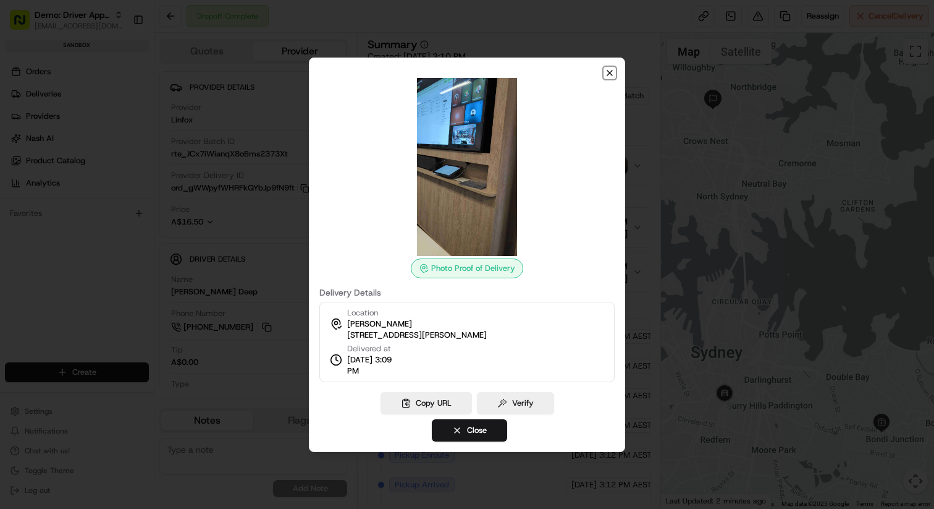
click at [609, 69] on icon "button" at bounding box center [610, 73] width 10 height 10
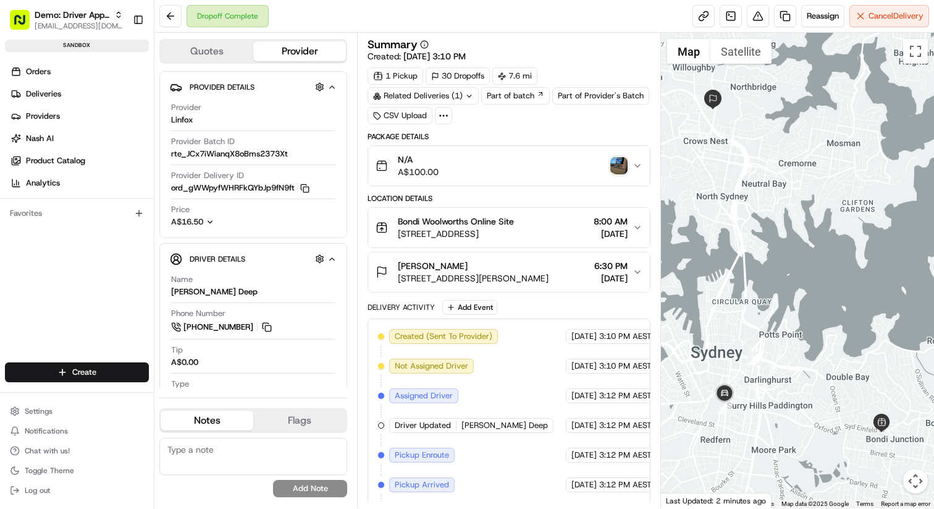
click at [617, 167] on img "button" at bounding box center [619, 165] width 17 height 17
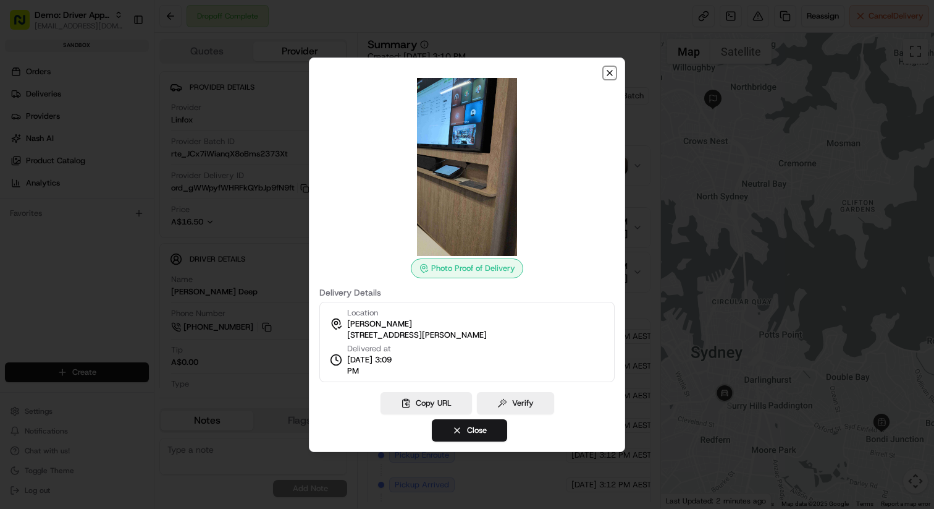
click at [610, 71] on icon "button" at bounding box center [610, 73] width 10 height 10
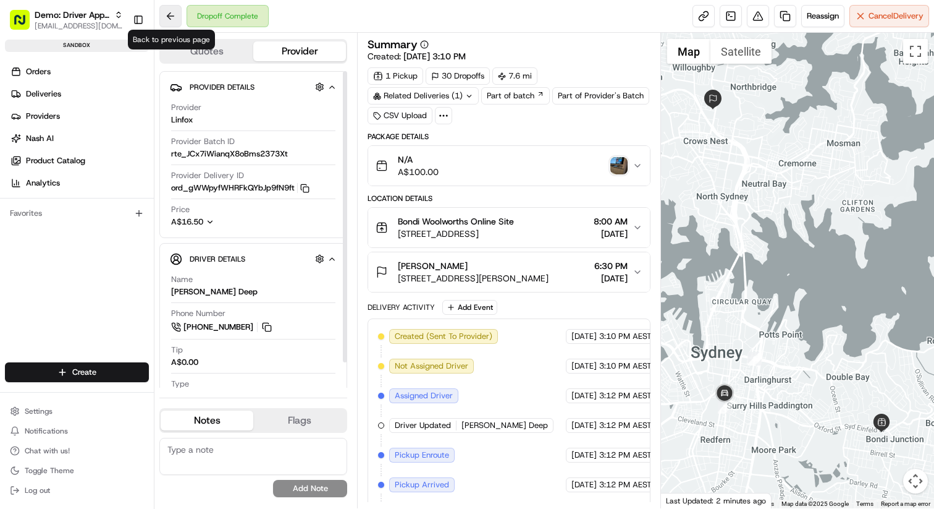
click at [170, 19] on button at bounding box center [170, 16] width 22 height 22
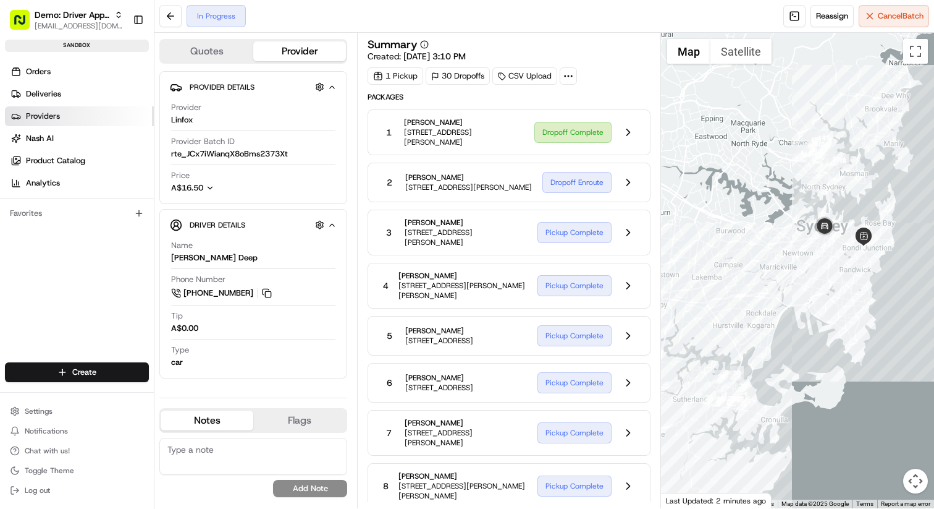
click at [44, 117] on span "Providers" at bounding box center [43, 116] width 34 height 11
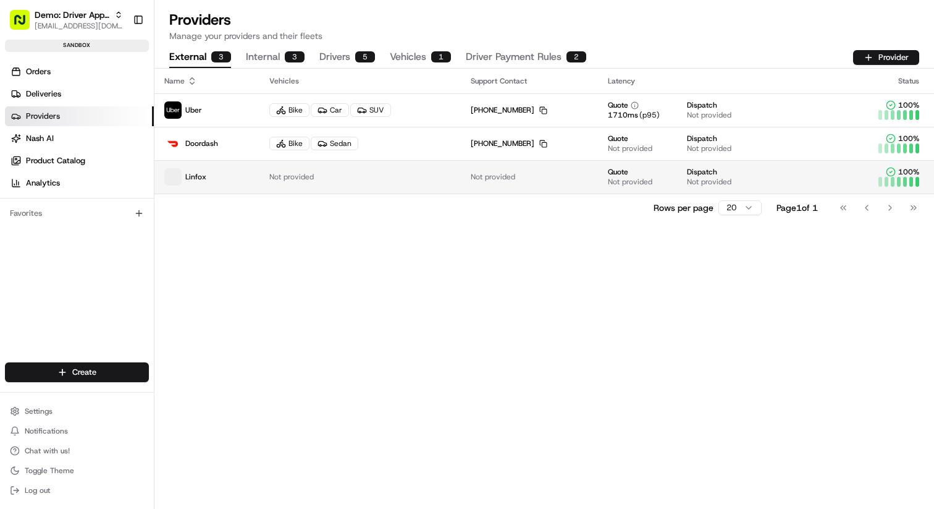
click at [224, 179] on p "Linfox" at bounding box center [206, 176] width 85 height 17
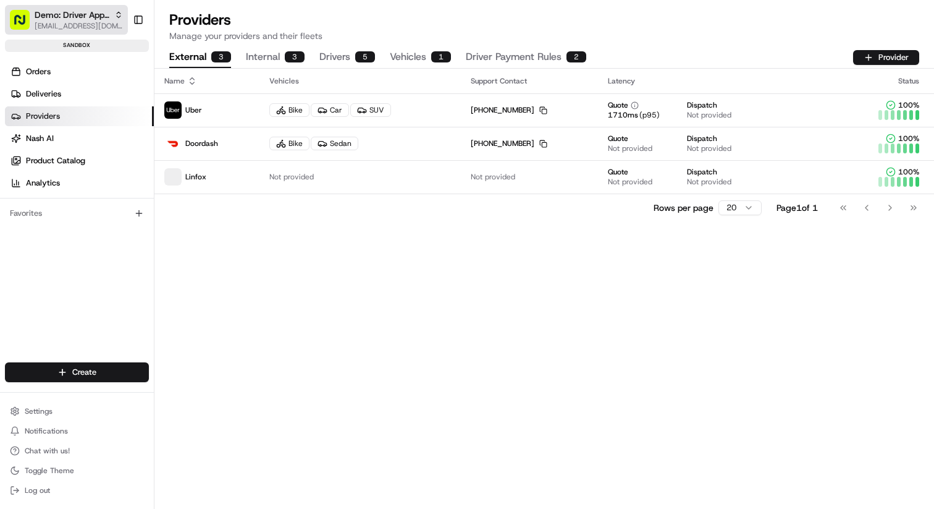
click at [104, 17] on span "Demo: Driver App APAC" at bounding box center [72, 15] width 75 height 12
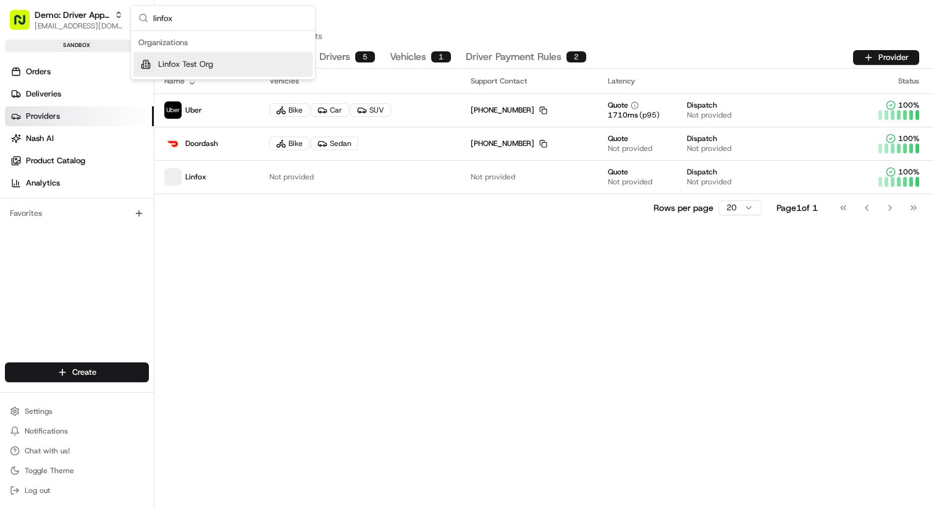
type input "linfox"
click at [203, 61] on span "Linfox Test Org" at bounding box center [185, 64] width 55 height 11
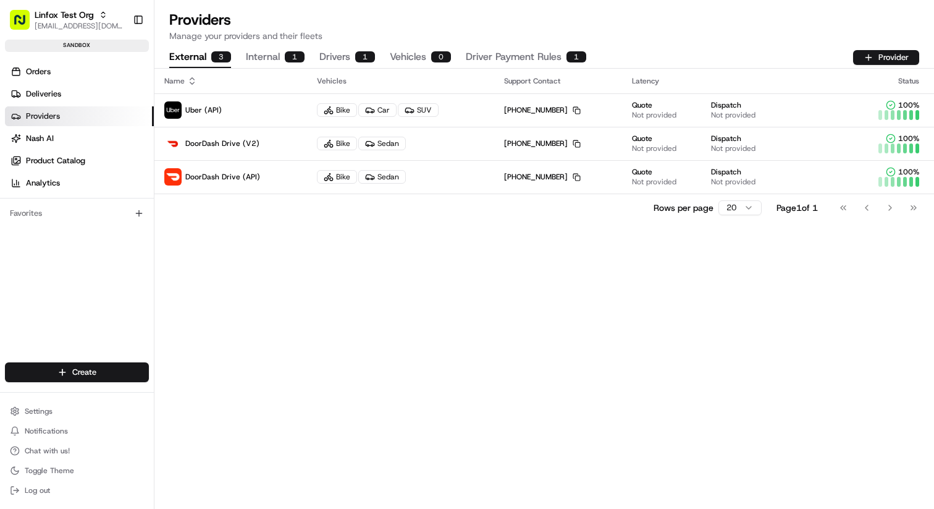
click at [268, 64] on button "Internal 1" at bounding box center [275, 57] width 59 height 21
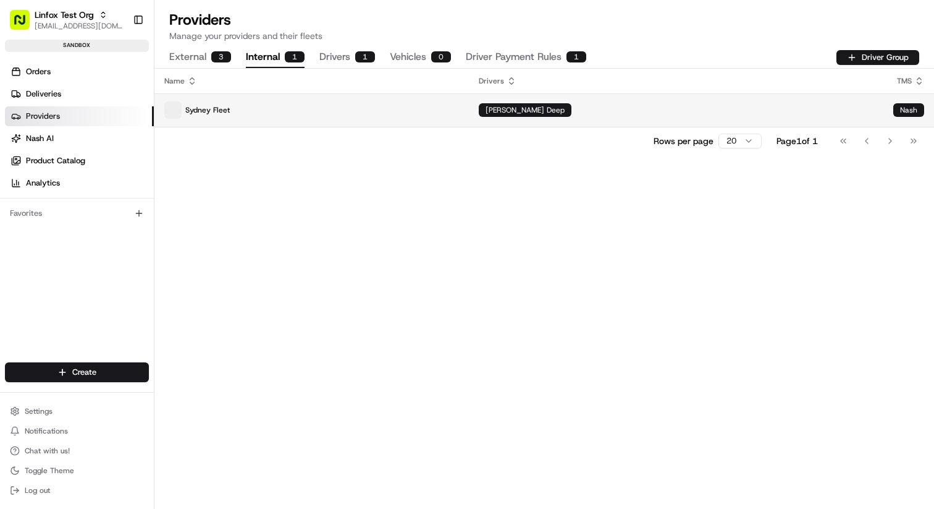
click at [271, 110] on p "Sydney Fleet" at bounding box center [311, 109] width 295 height 17
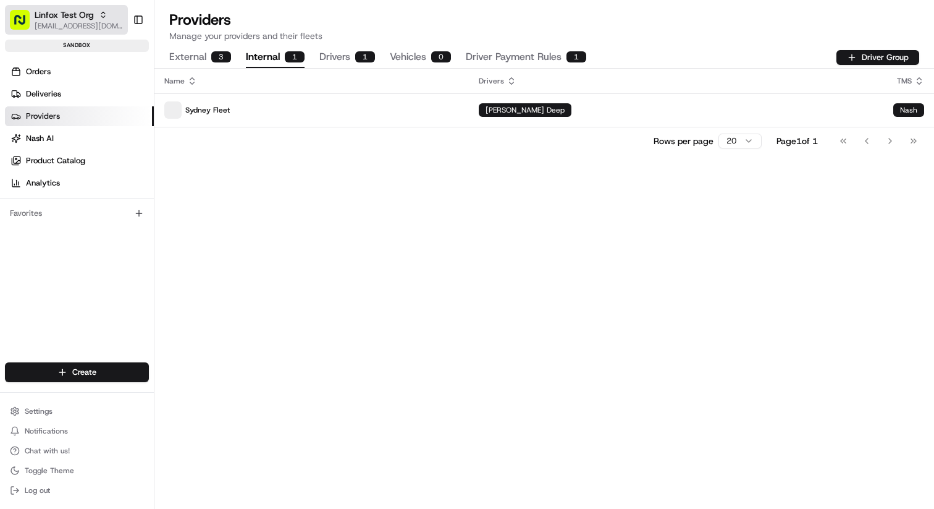
click at [91, 19] on span "Linfox Test Org" at bounding box center [64, 15] width 59 height 12
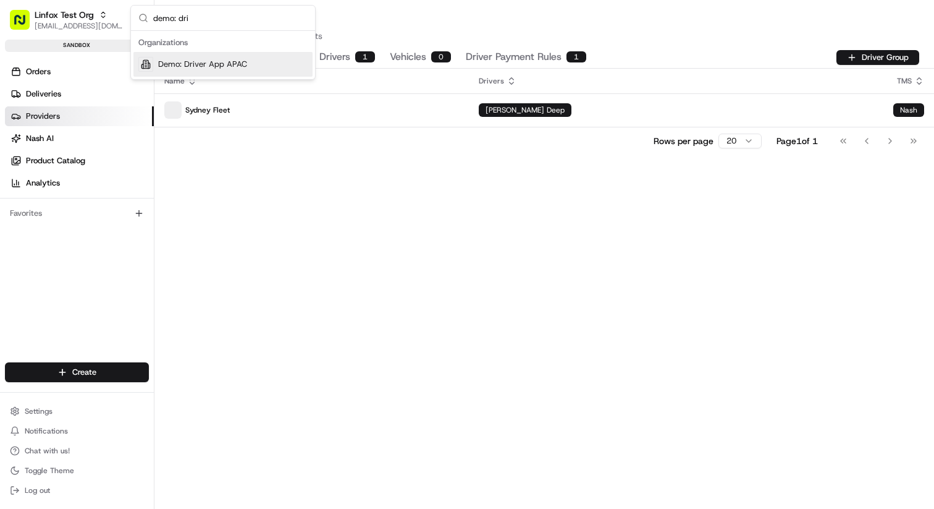
type input "demo: dri"
click at [190, 63] on span "Demo: Driver App APAC" at bounding box center [202, 64] width 89 height 11
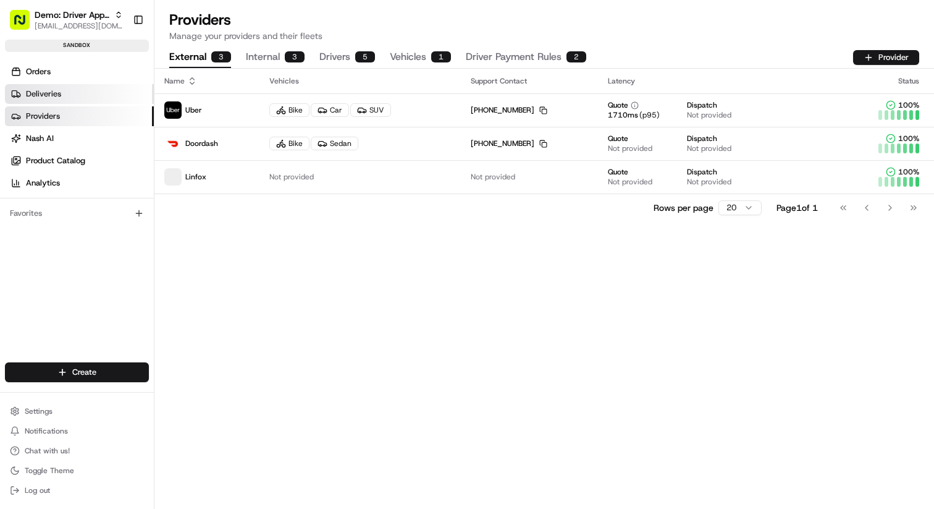
click at [62, 93] on link "Deliveries" at bounding box center [79, 94] width 149 height 20
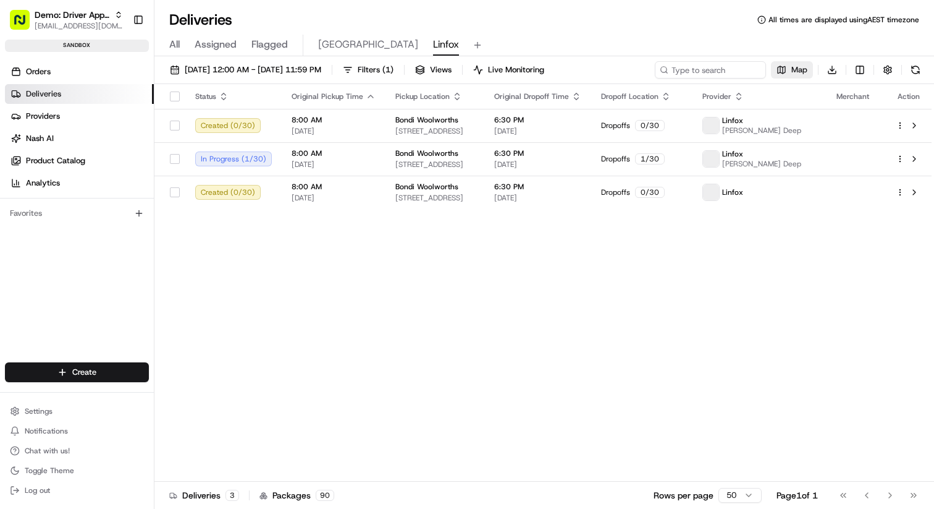
click at [803, 69] on span "Map" at bounding box center [800, 69] width 16 height 11
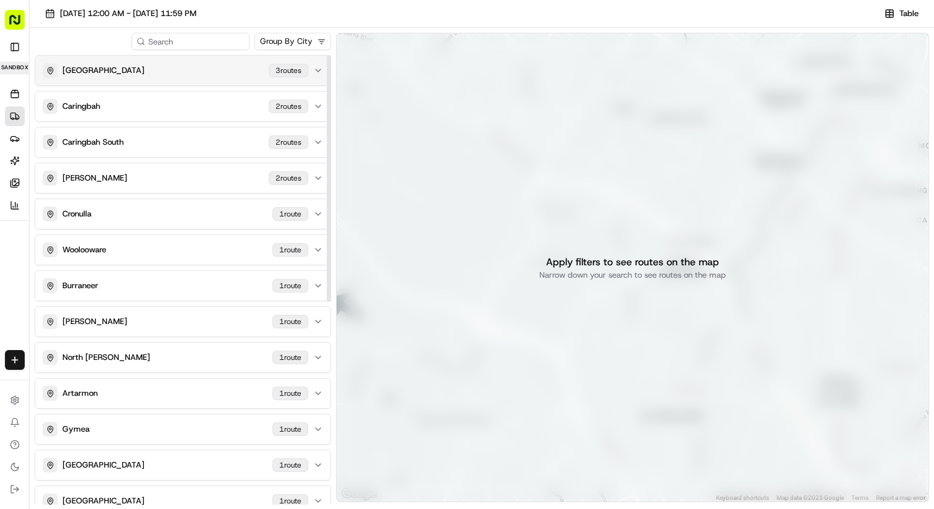
click at [244, 66] on div "[GEOGRAPHIC_DATA] 3 route s" at bounding box center [176, 70] width 266 height 15
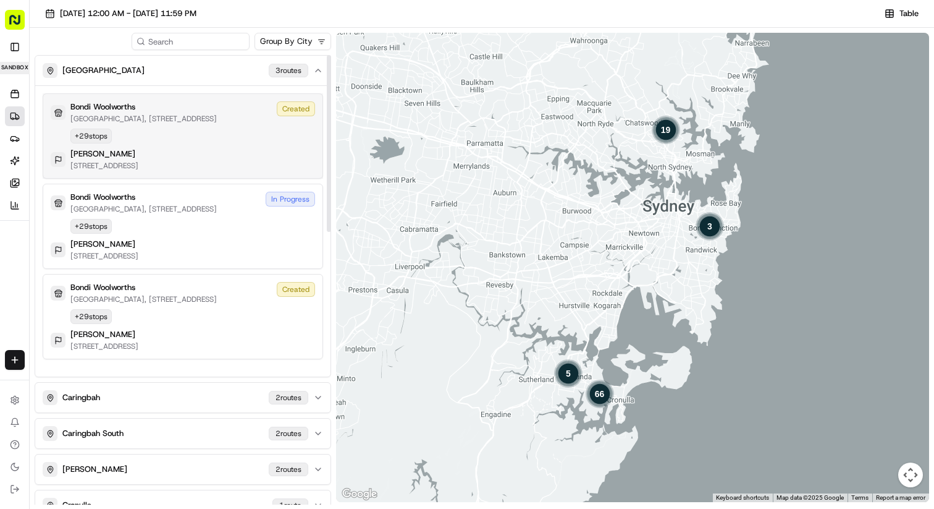
click at [214, 144] on div "Bondi Woolworths Westfield Shopping Centre, 530 Oxford Street, Bondi Junction, …" at bounding box center [183, 135] width 265 height 69
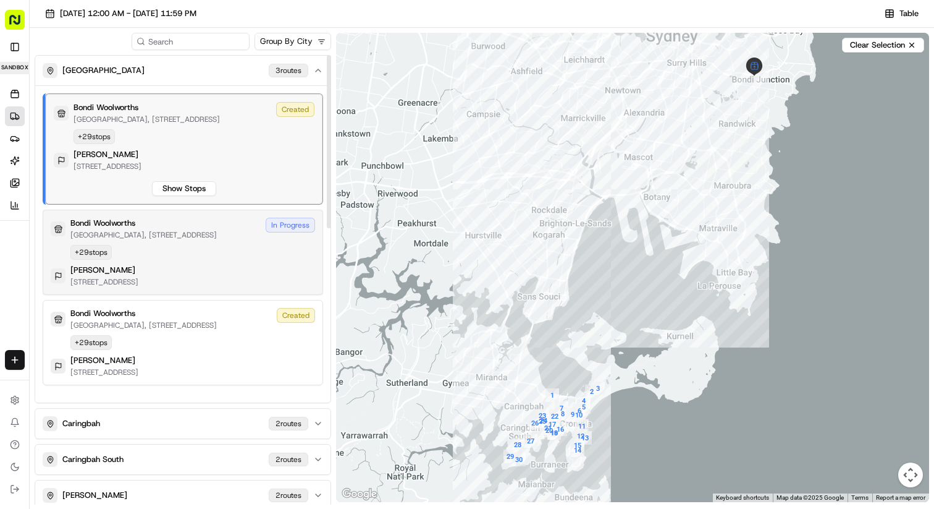
click at [201, 263] on div "Bondi Woolworths Westfield Shopping Centre, 530 Oxford Street, Bondi Junction, …" at bounding box center [183, 252] width 265 height 69
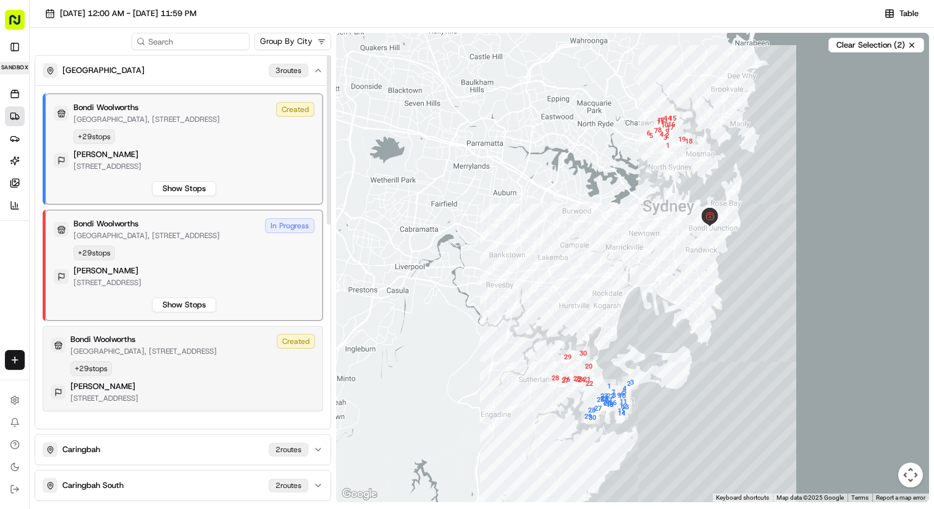
click at [217, 356] on p "Westfield Shopping Centre, 530 Oxford Street, Bondi Junction, NSW 2022, AU" at bounding box center [143, 351] width 146 height 10
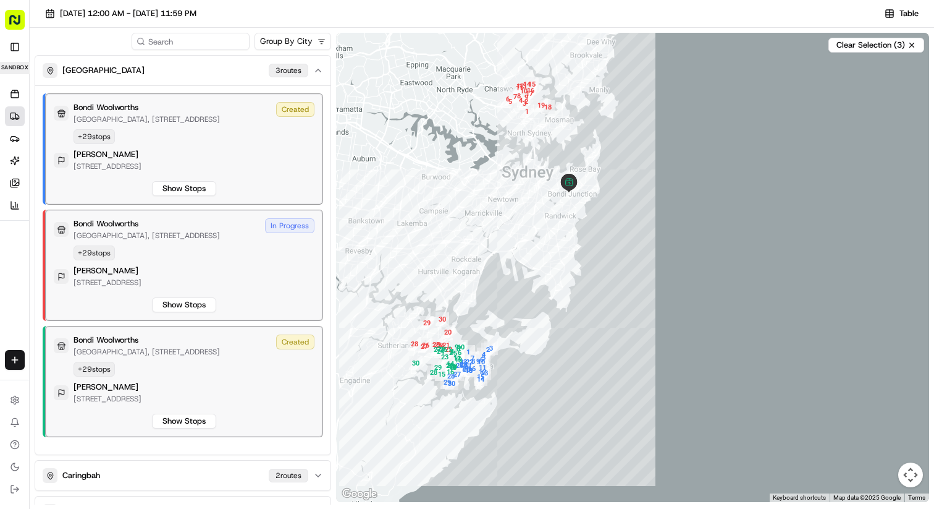
click at [14, 23] on rect "button" at bounding box center [15, 20] width 20 height 20
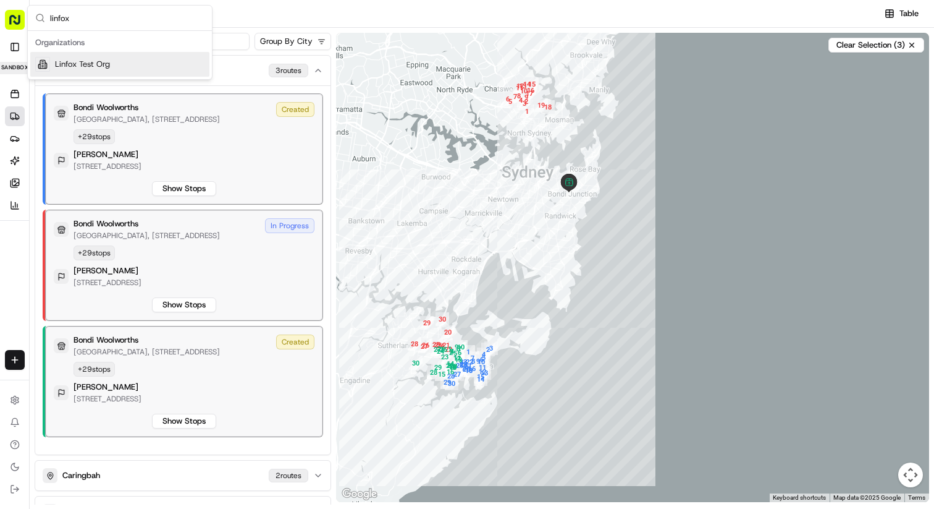
type input "linfox"
click at [104, 68] on span "Linfox Test Org" at bounding box center [82, 64] width 55 height 11
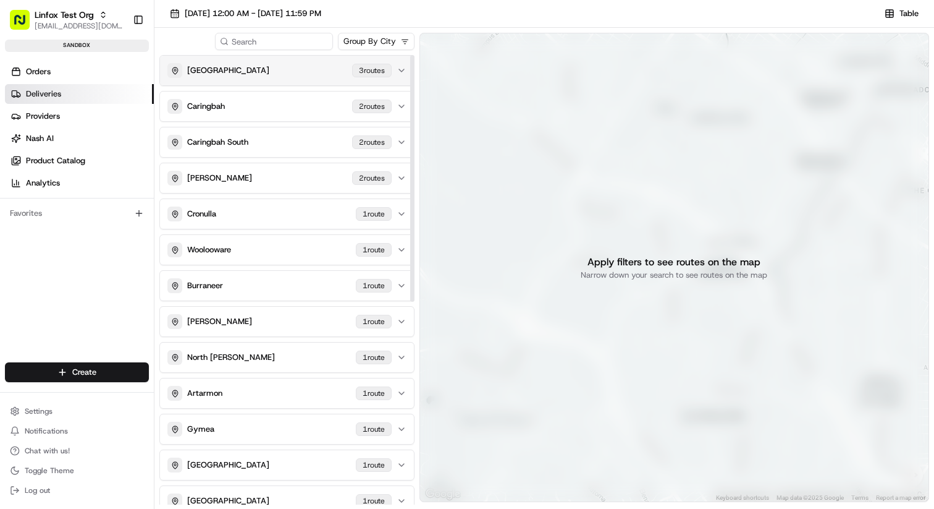
click at [315, 78] on button "Bondi Junction 3 route s" at bounding box center [287, 71] width 254 height 30
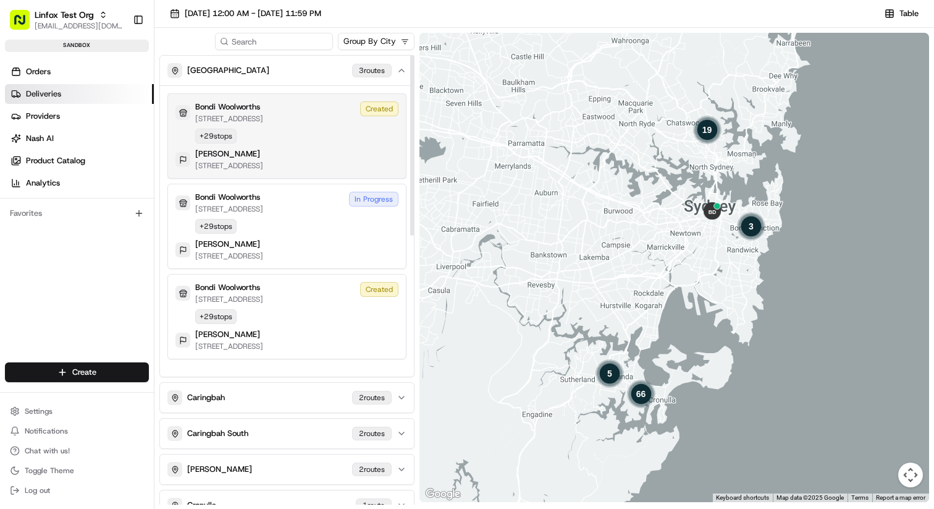
click at [302, 126] on div "Bondi Woolworths 530 Oxford St, Bondi Junction, NSW 2022, AU Created + 29 stops…" at bounding box center [287, 135] width 223 height 69
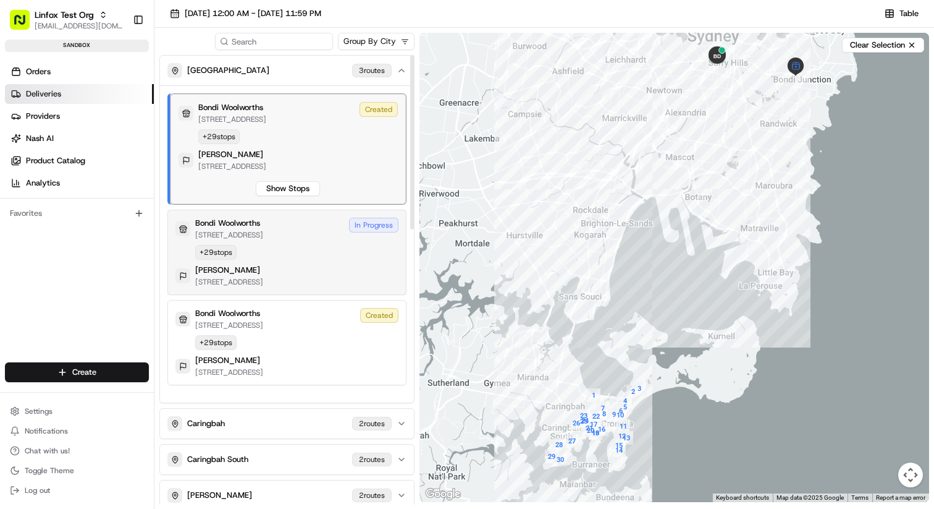
click at [263, 240] on p "[STREET_ADDRESS]" at bounding box center [229, 235] width 68 height 10
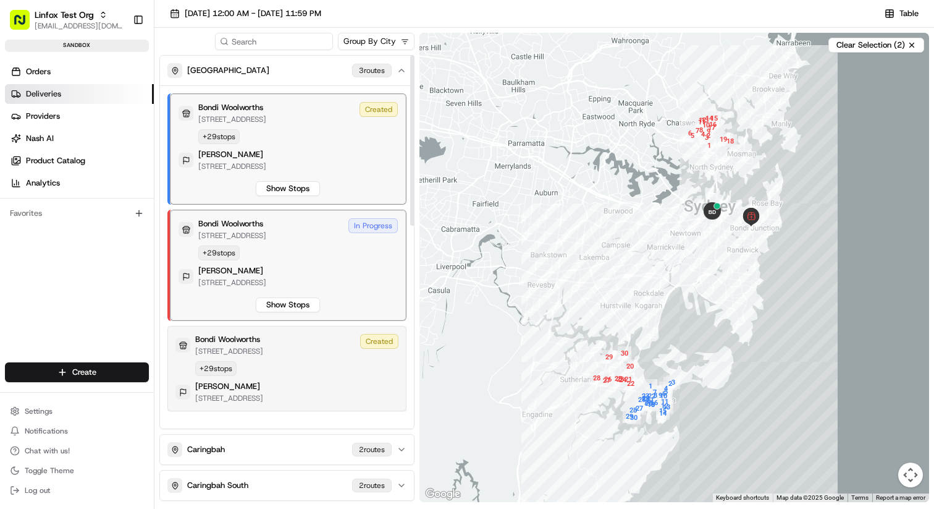
click at [322, 386] on div "Bondi Woolworths 530 Oxford St, Bondi Junction, NSW 2022, AU Created + 29 stops…" at bounding box center [287, 368] width 223 height 69
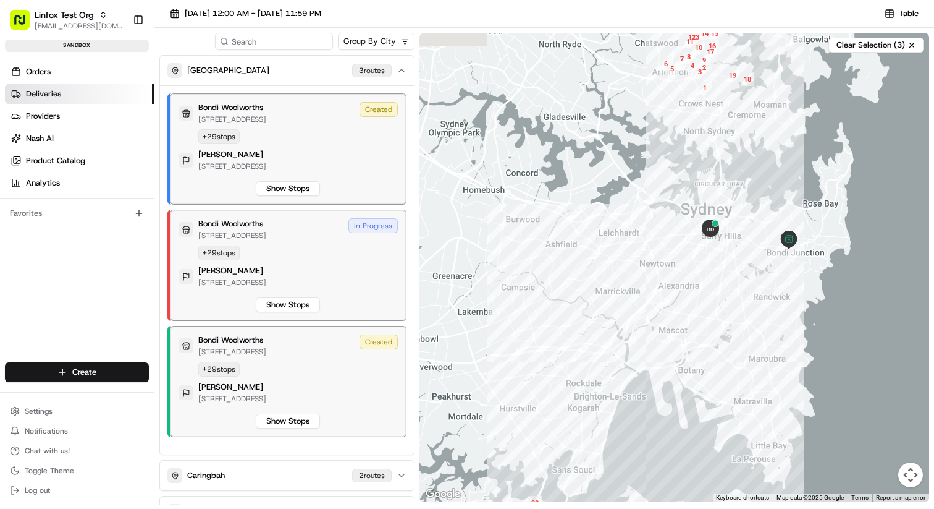
drag, startPoint x: 680, startPoint y: 232, endPoint x: 645, endPoint y: 263, distance: 47.3
click at [645, 263] on div at bounding box center [675, 267] width 510 height 469
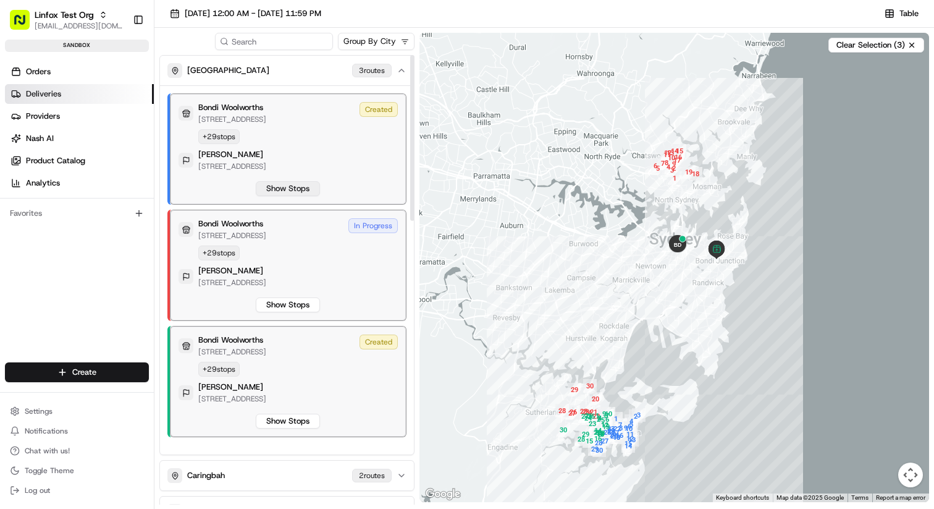
click at [277, 196] on button "Show Stops" at bounding box center [288, 188] width 64 height 15
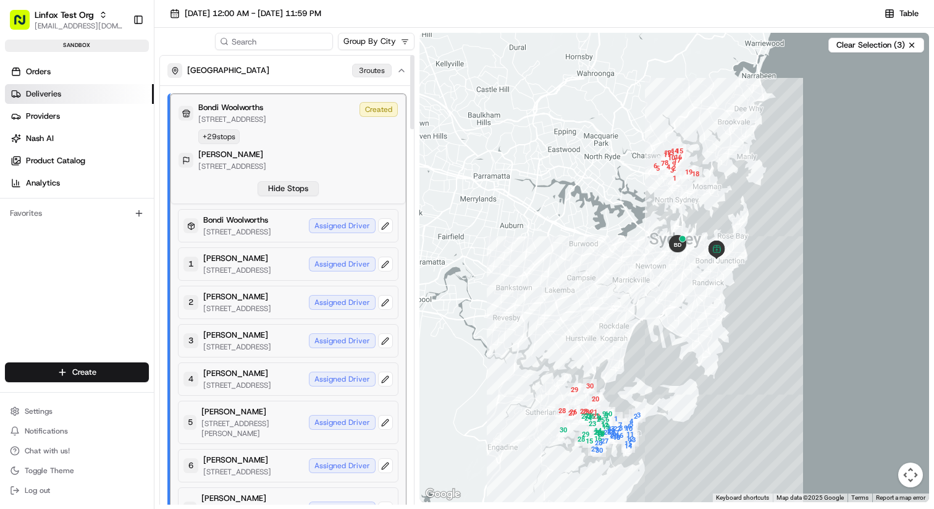
click at [298, 193] on button "Hide Stops" at bounding box center [288, 188] width 61 height 15
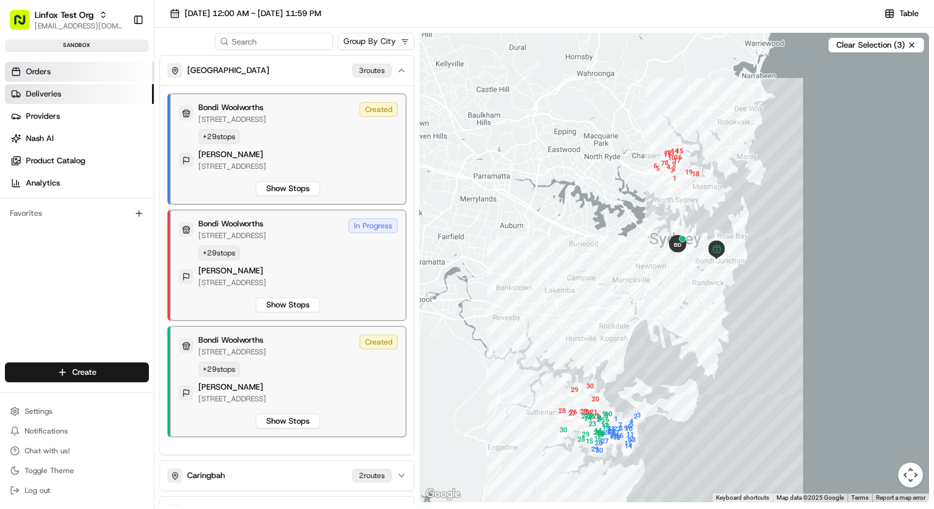
click at [64, 74] on link "Orders" at bounding box center [79, 72] width 149 height 20
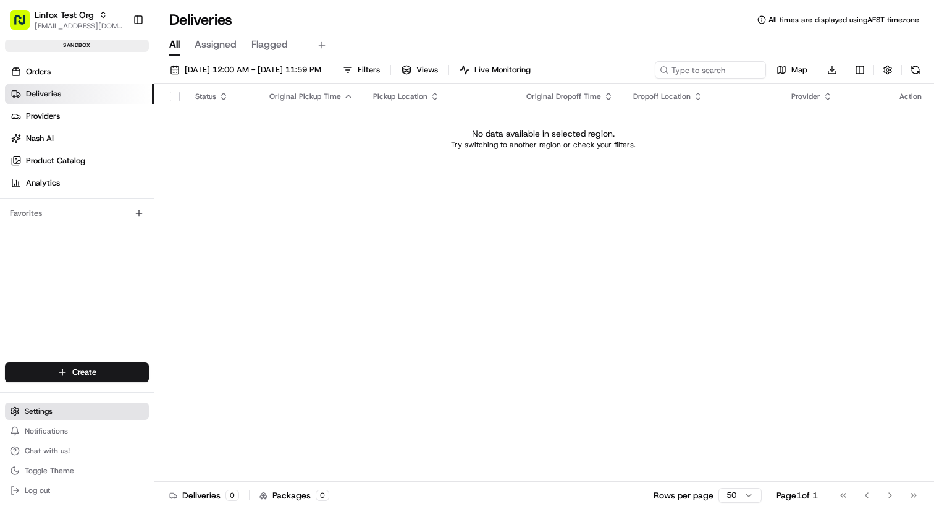
click at [67, 412] on button "Settings" at bounding box center [77, 410] width 144 height 17
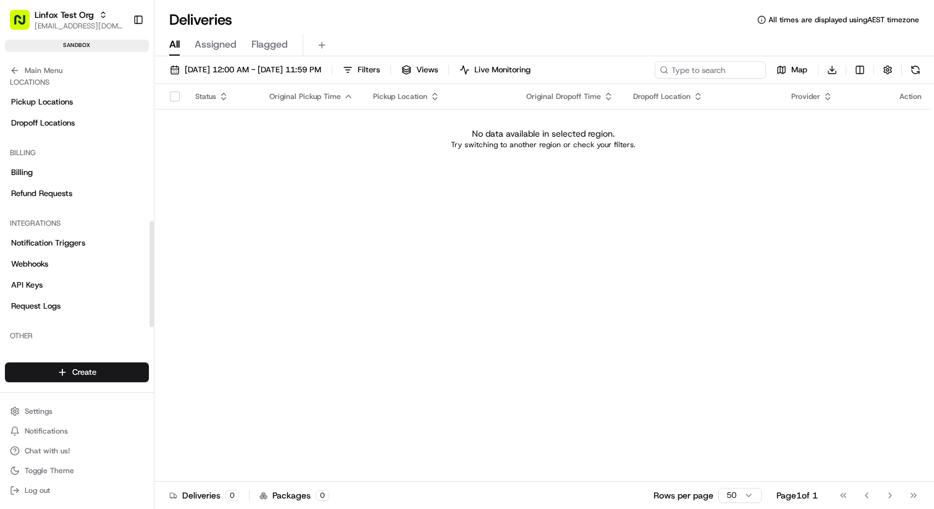
scroll to position [365, 0]
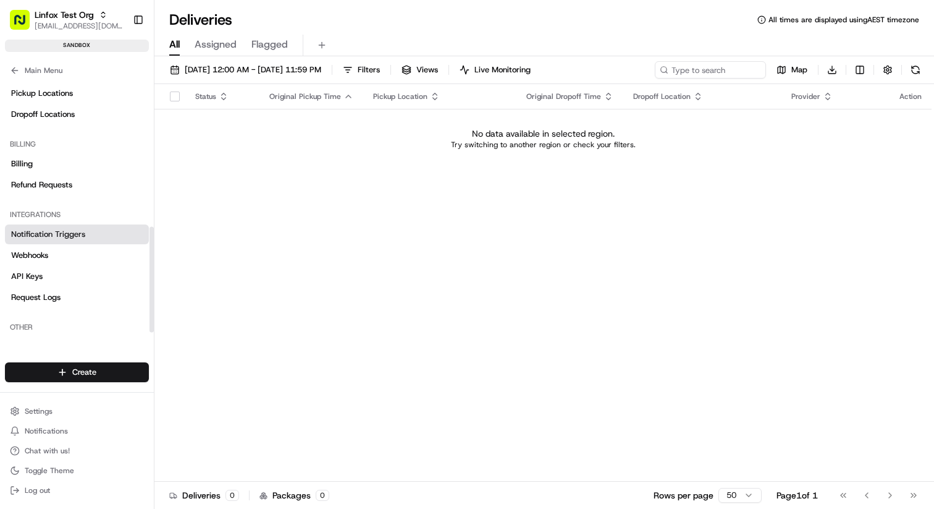
click at [96, 235] on link "Notification Triggers" at bounding box center [77, 234] width 144 height 20
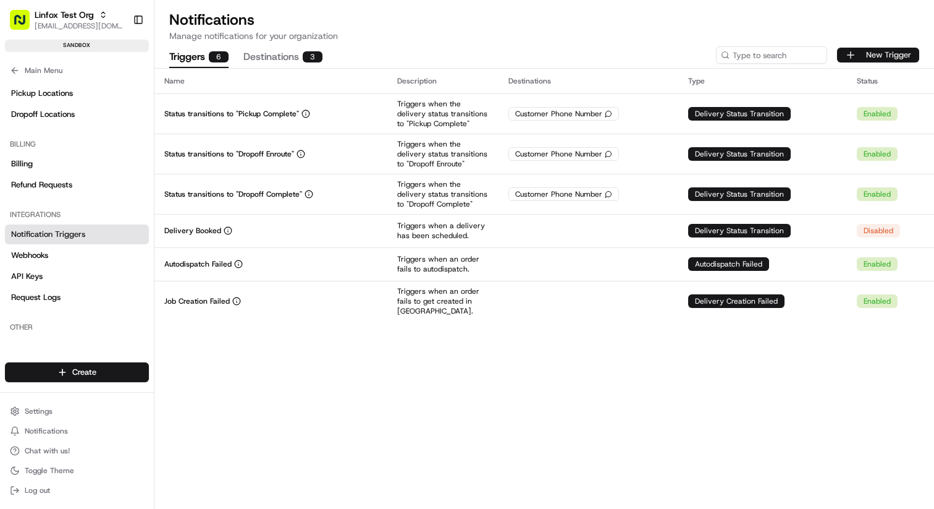
click at [871, 54] on button "New Trigger" at bounding box center [878, 55] width 82 height 15
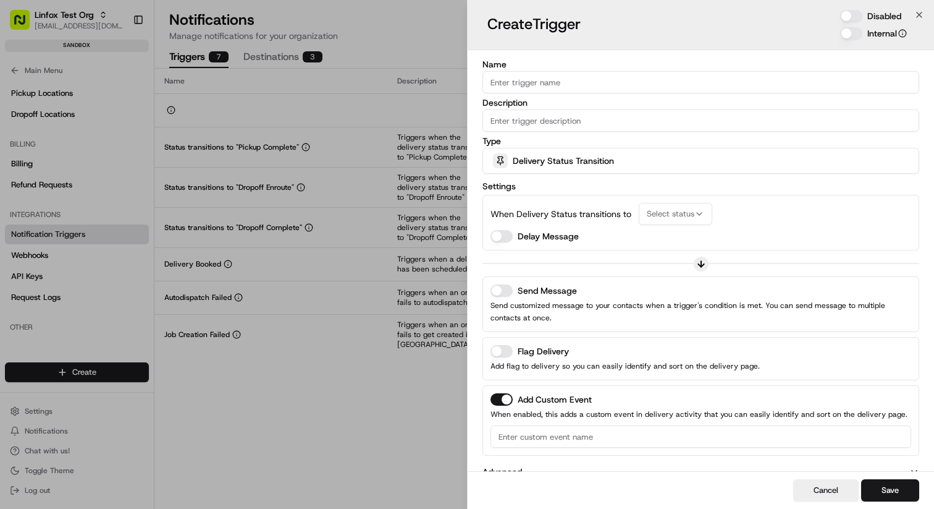
click at [581, 166] on span "Delivery Status Transition" at bounding box center [563, 161] width 101 height 12
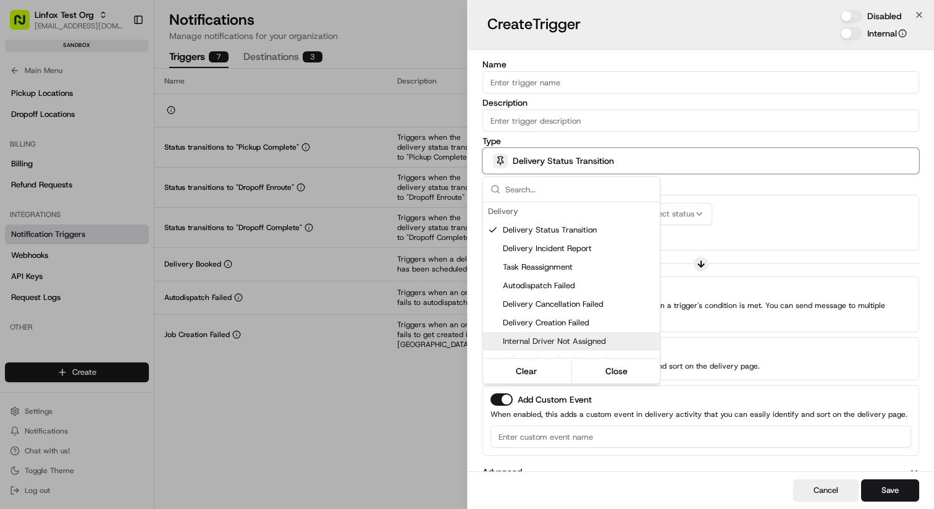
click at [158, 97] on div at bounding box center [467, 254] width 934 height 509
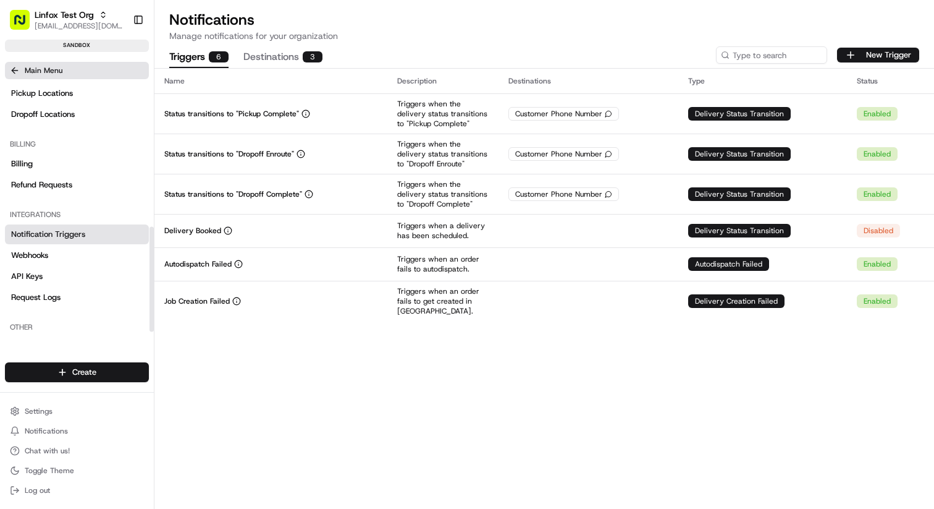
click at [17, 69] on icon at bounding box center [15, 71] width 10 height 10
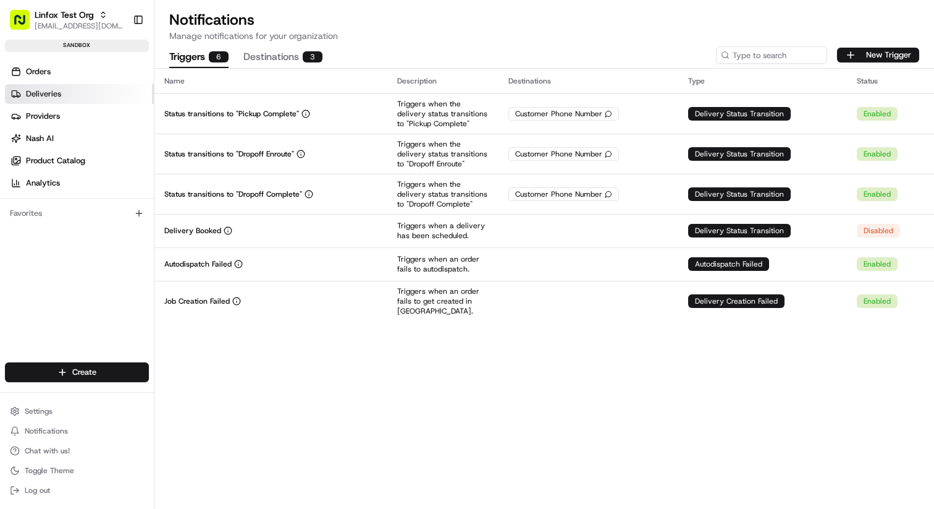
click at [54, 92] on span "Deliveries" at bounding box center [43, 93] width 35 height 11
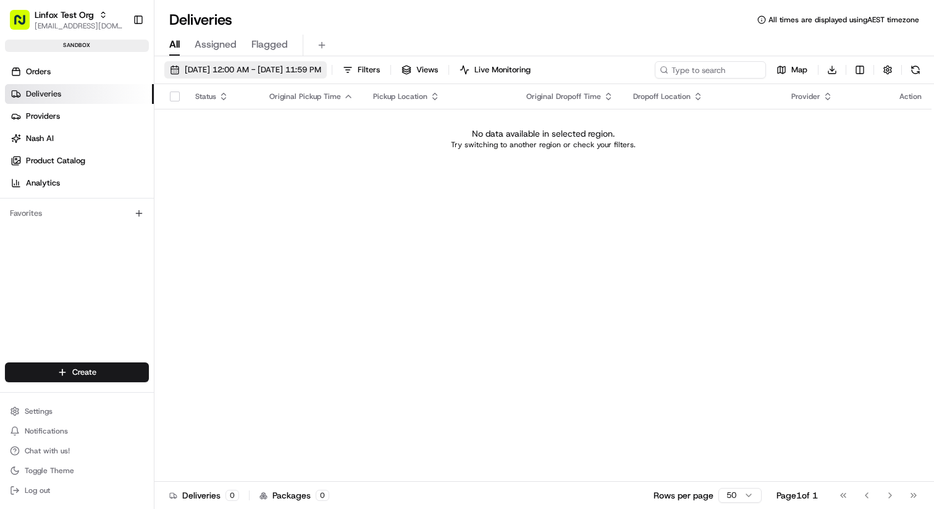
click at [248, 64] on span "08/19/2025 12:00 AM - 08/19/2025 11:59 PM" at bounding box center [253, 69] width 137 height 11
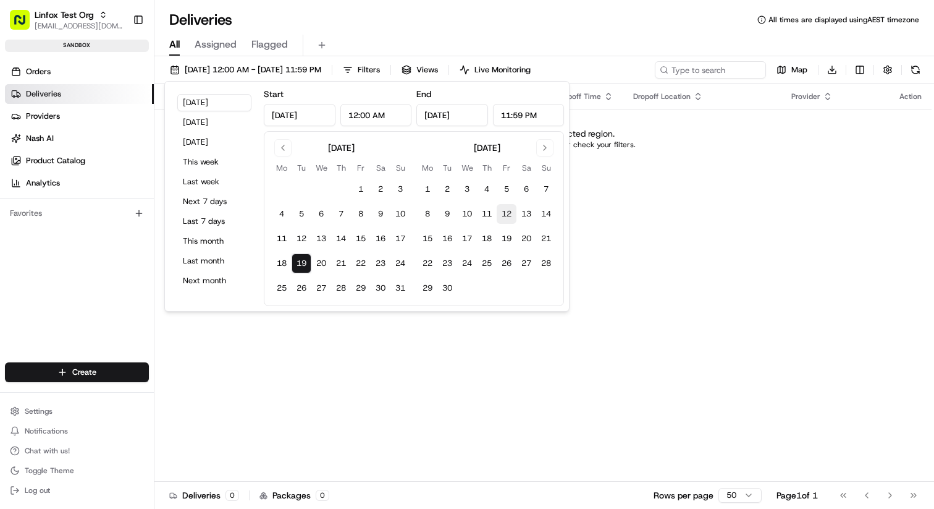
click at [512, 214] on button "12" at bounding box center [507, 214] width 20 height 20
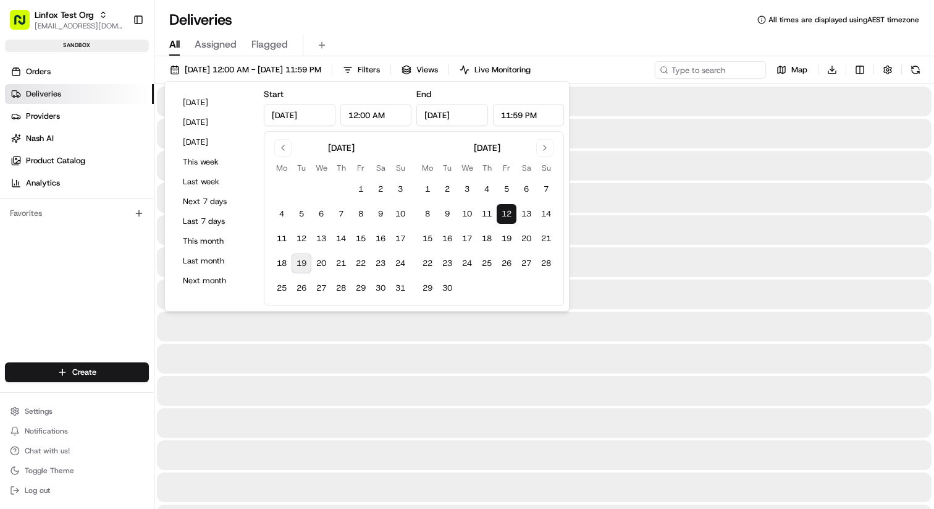
type input "Sep 12, 2025"
click at [512, 214] on button "12" at bounding box center [507, 214] width 20 height 20
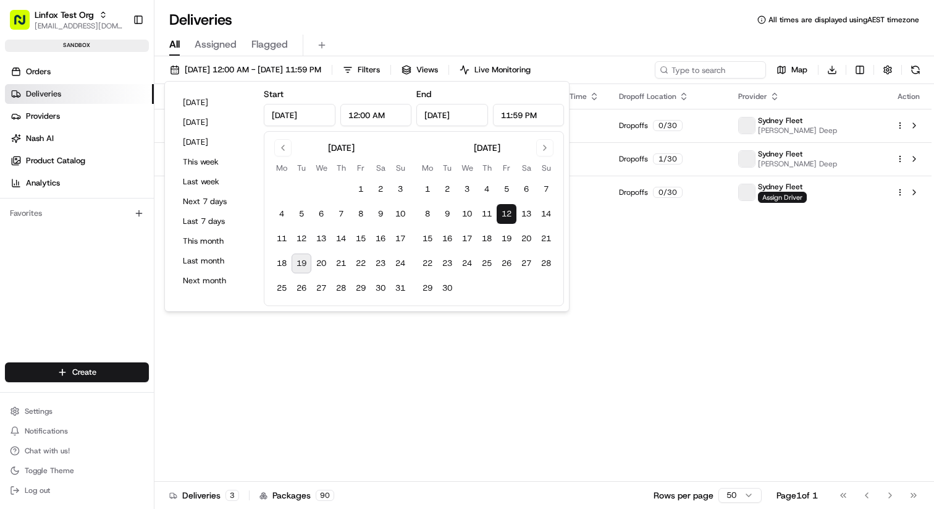
click at [591, 23] on div "Deliveries All times are displayed using AEST timezone" at bounding box center [545, 20] width 780 height 20
